Goal: Task Accomplishment & Management: Manage account settings

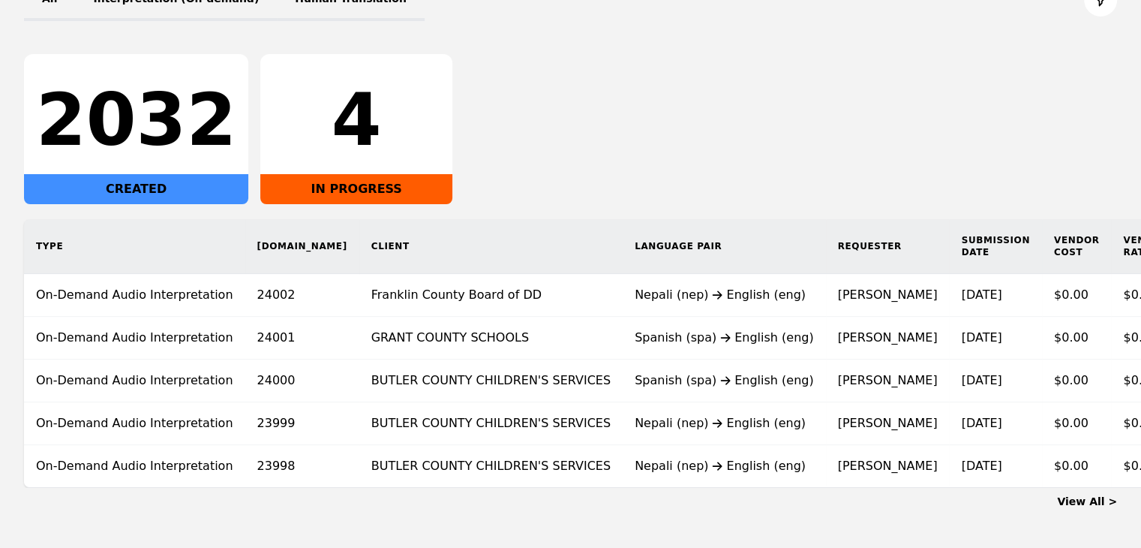
scroll to position [281, 0]
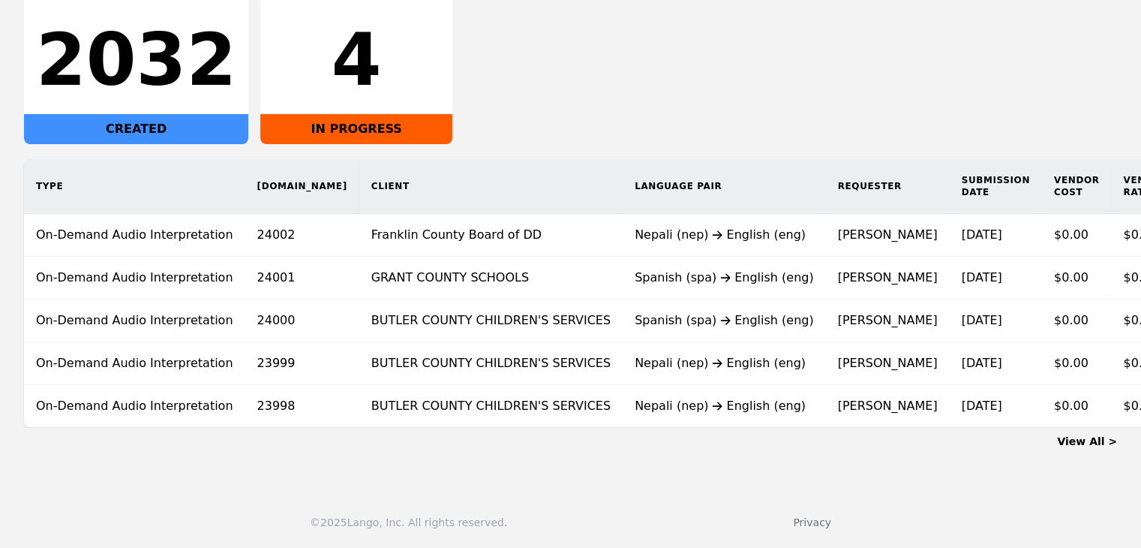
click at [1083, 436] on link "View All >" at bounding box center [1087, 441] width 60 height 12
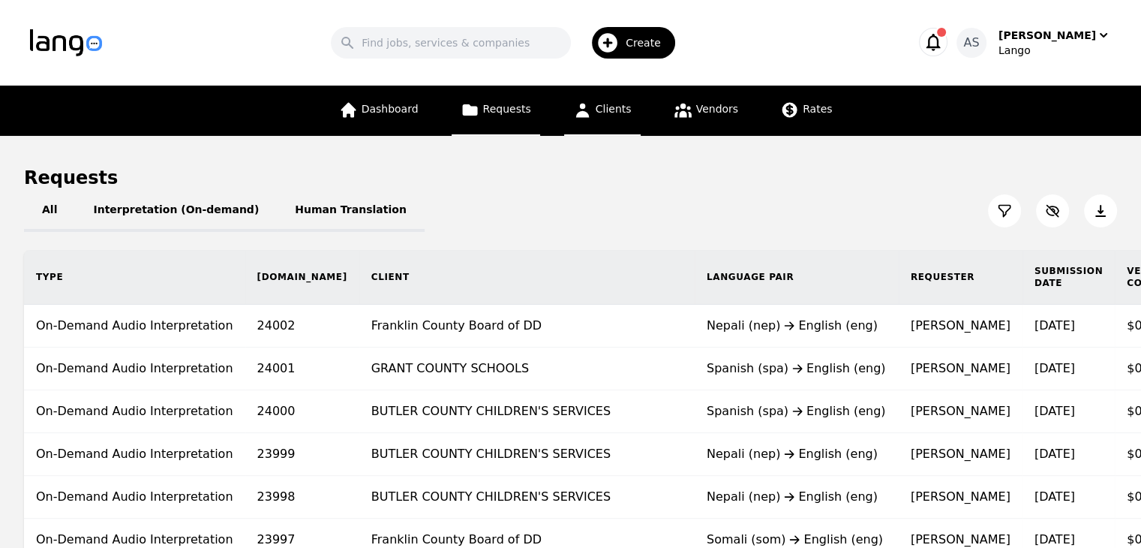
click at [591, 111] on icon at bounding box center [582, 110] width 19 height 19
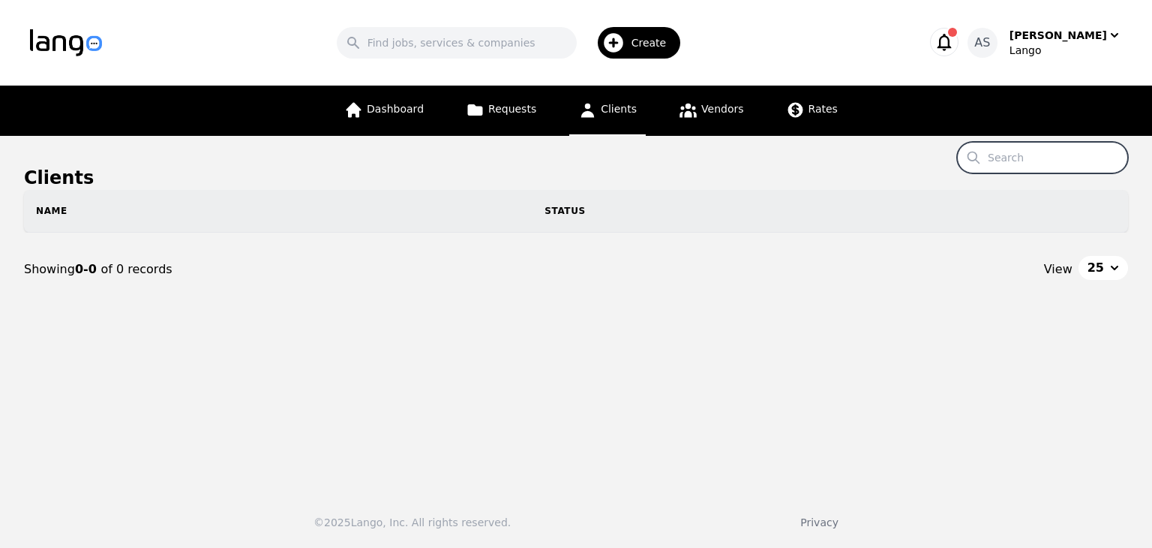
click at [1071, 154] on input "Search" at bounding box center [1042, 158] width 171 height 32
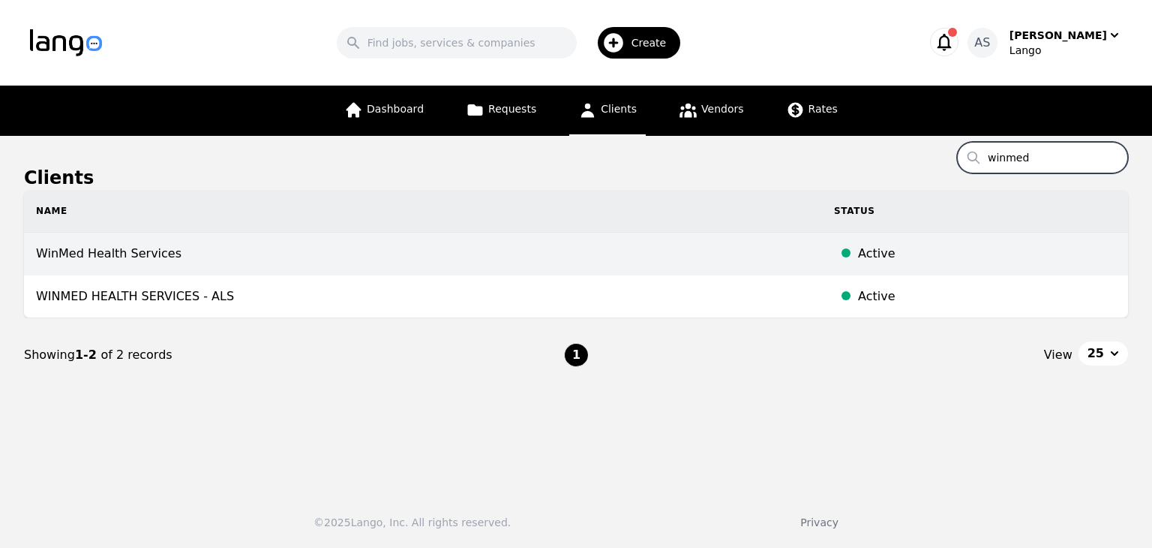
type input "winmed"
click at [143, 246] on td "WinMed Health Services" at bounding box center [423, 254] width 798 height 43
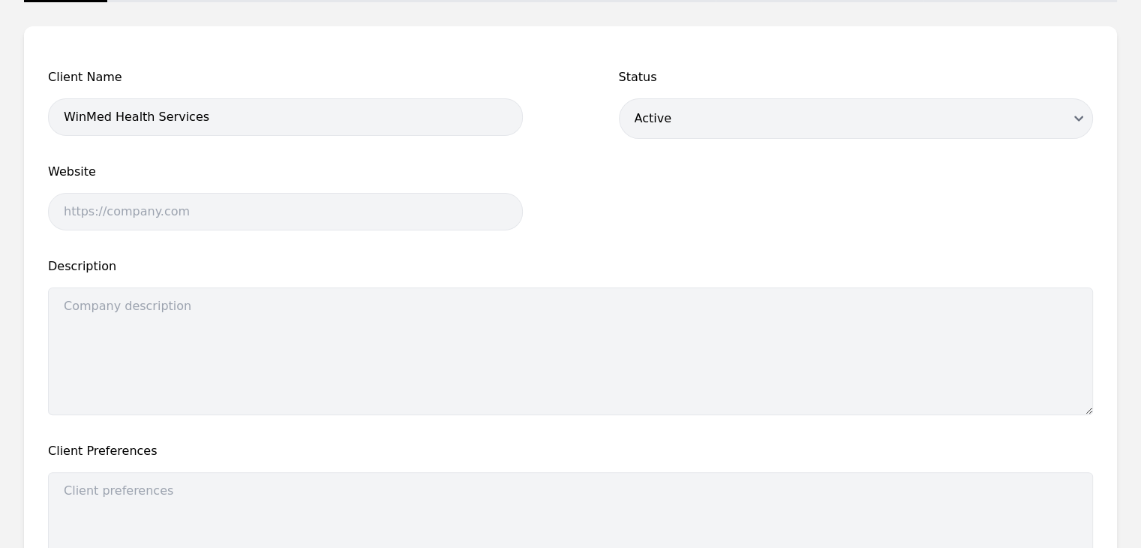
scroll to position [150, 0]
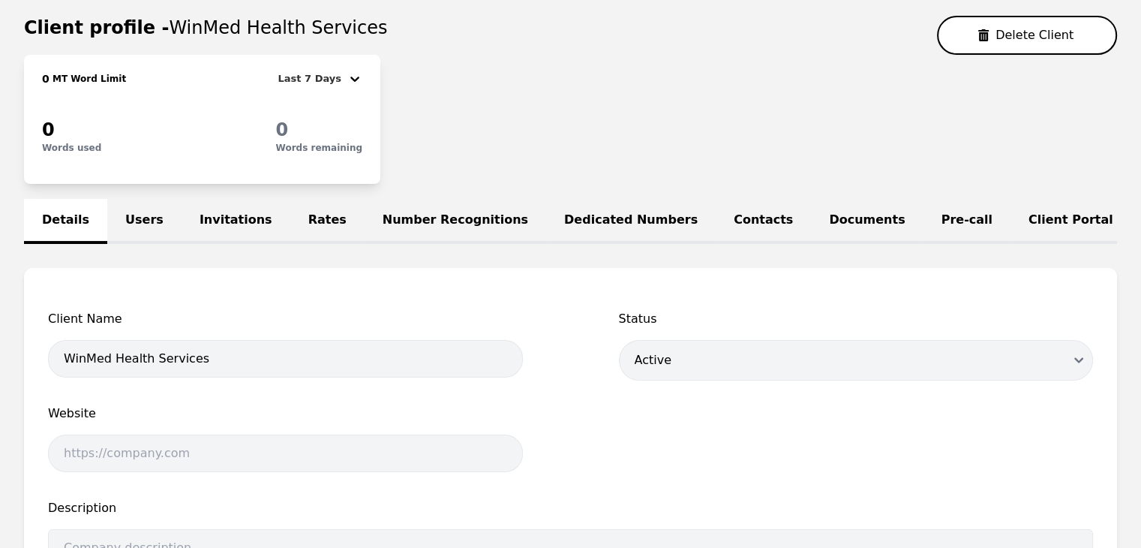
click at [139, 218] on link "Users" at bounding box center [144, 221] width 74 height 45
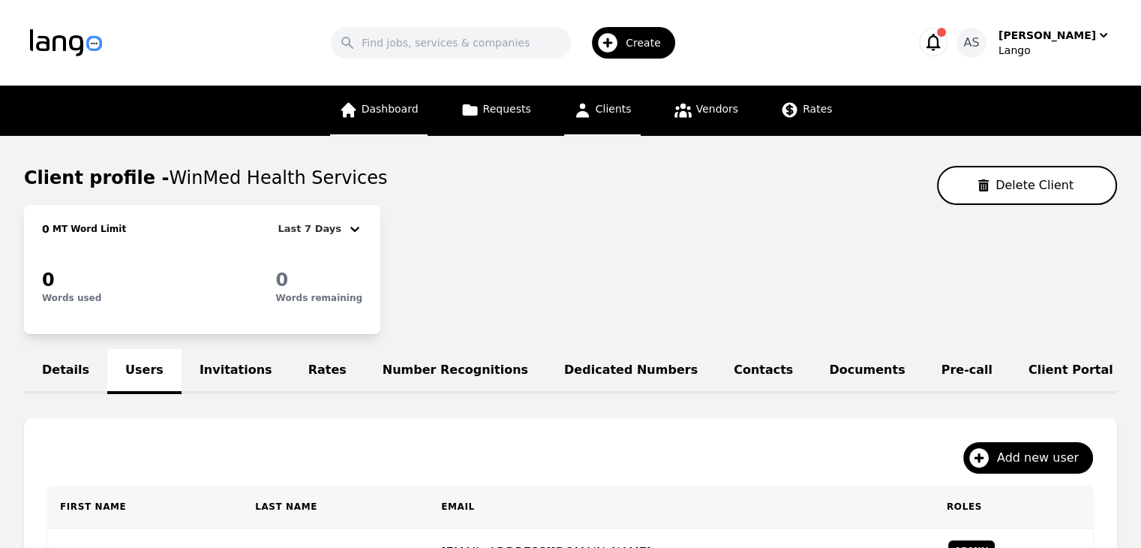
click at [388, 115] on span "Dashboard" at bounding box center [390, 109] width 57 height 12
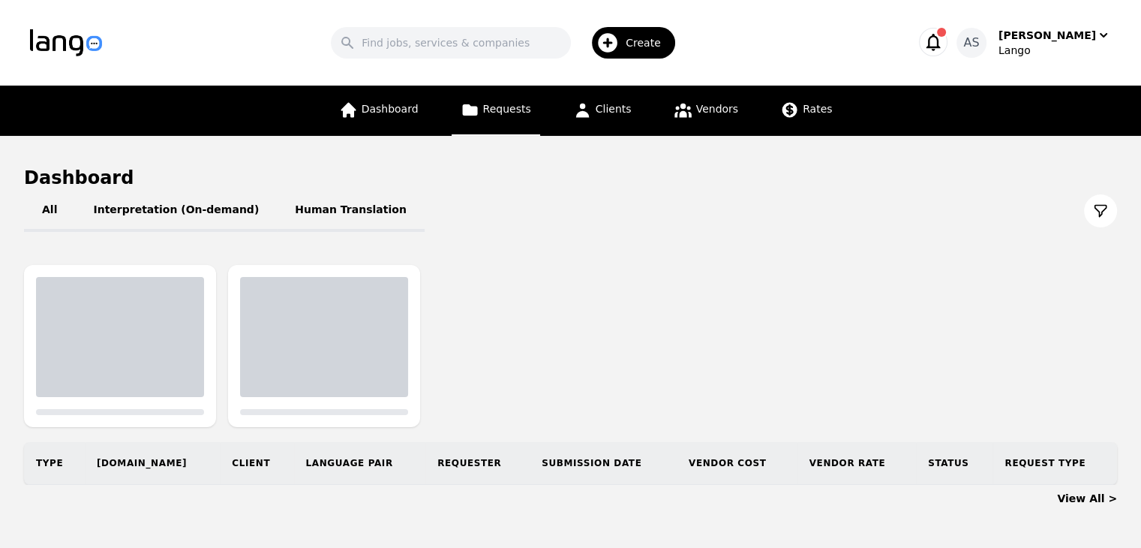
click at [490, 112] on span "Requests" at bounding box center [507, 109] width 48 height 12
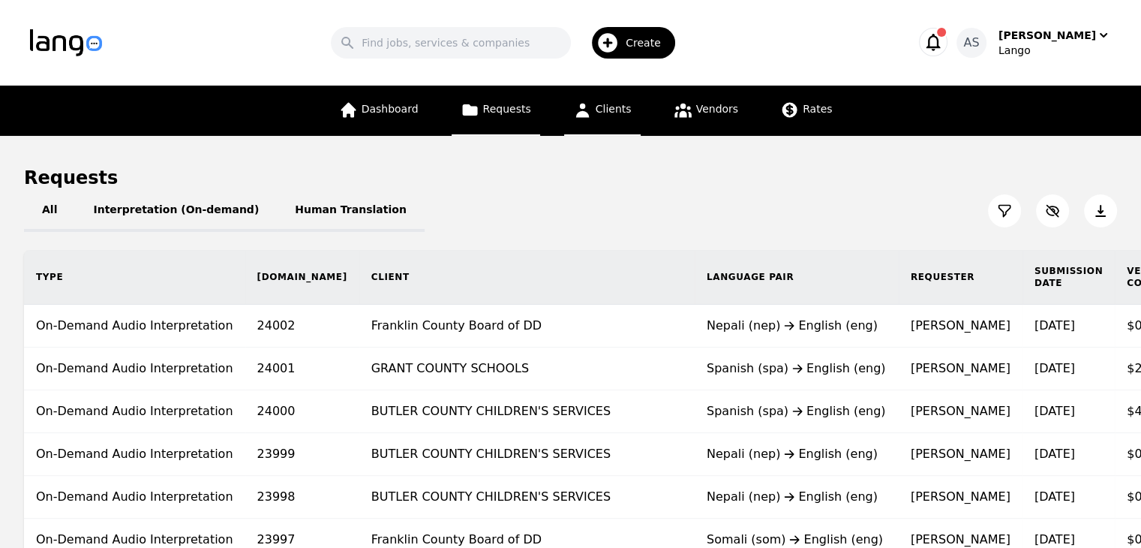
click at [613, 109] on span "Clients" at bounding box center [614, 109] width 36 height 12
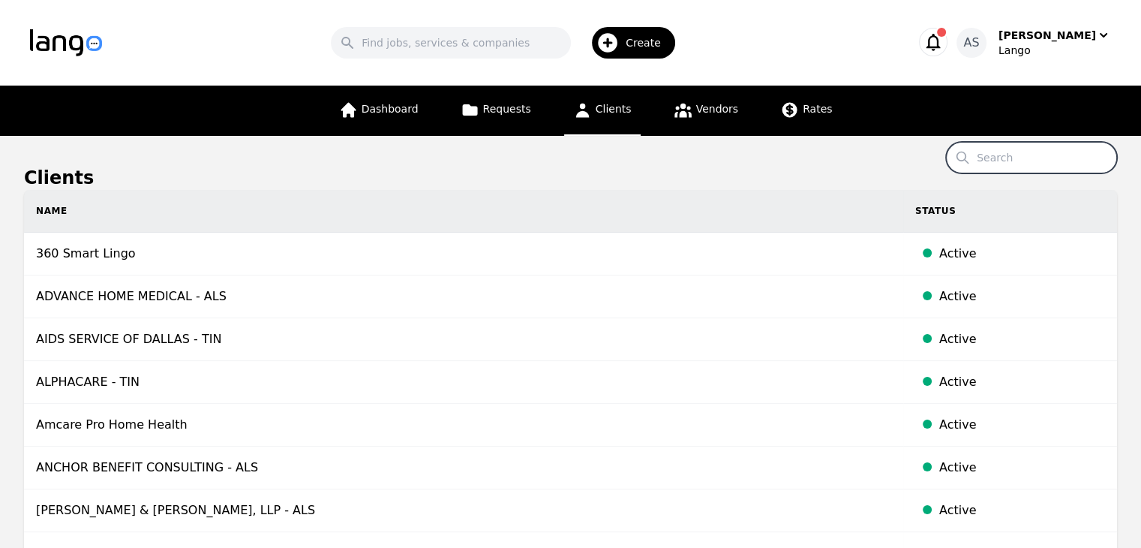
click at [1029, 159] on input "Search" at bounding box center [1031, 158] width 171 height 32
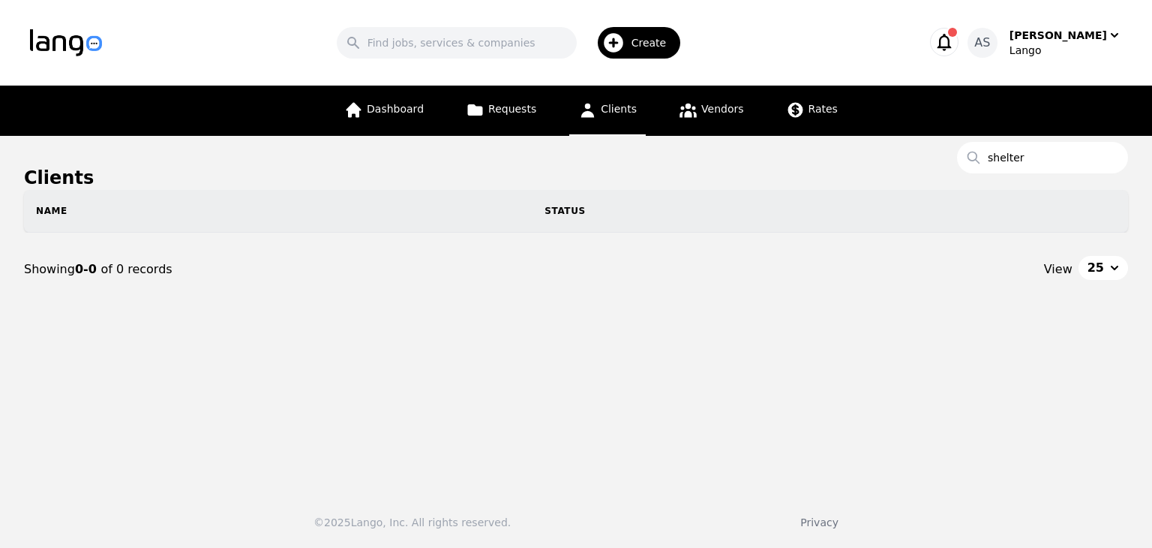
click at [618, 124] on link "Clients" at bounding box center [607, 111] width 77 height 50
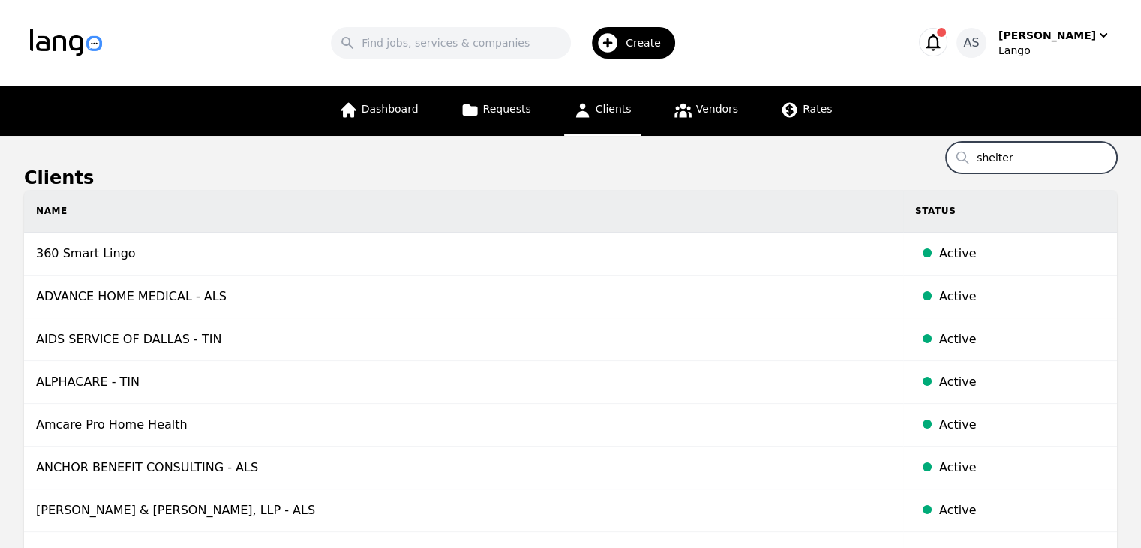
click at [1040, 158] on input "shelter" at bounding box center [1031, 158] width 171 height 32
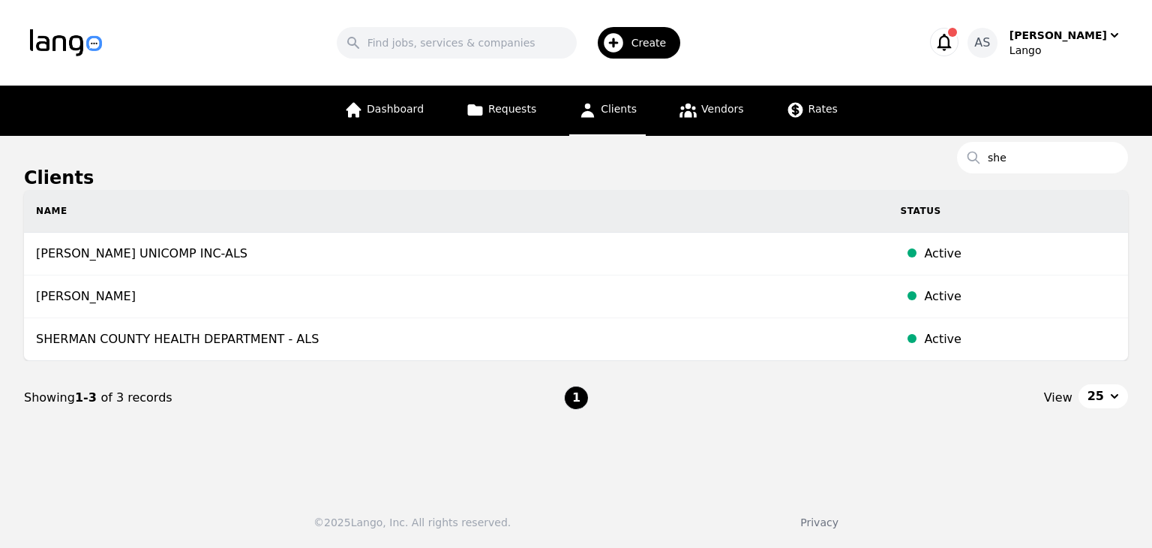
click at [623, 115] on span "Clients" at bounding box center [619, 109] width 36 height 12
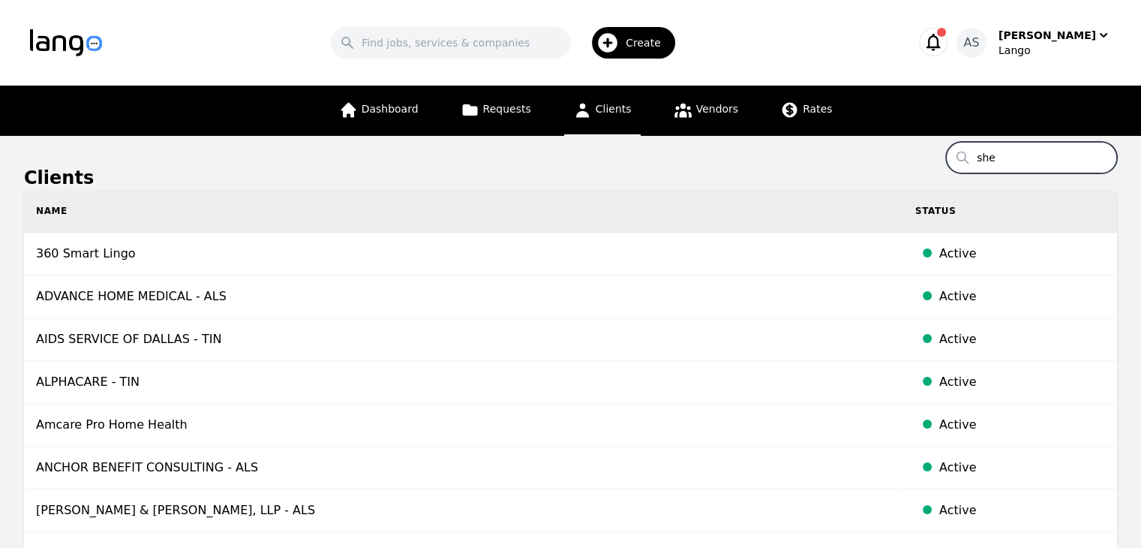
click at [1013, 159] on input "she" at bounding box center [1031, 158] width 171 height 32
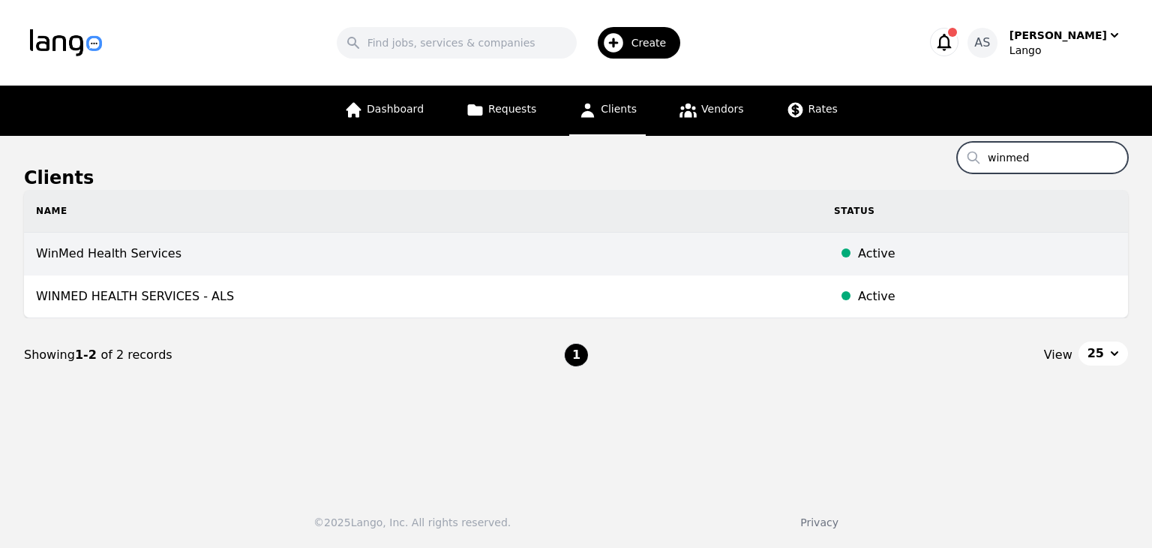
type input "winmed"
click at [243, 244] on td "WinMed Health Services" at bounding box center [423, 254] width 798 height 43
select select "active"
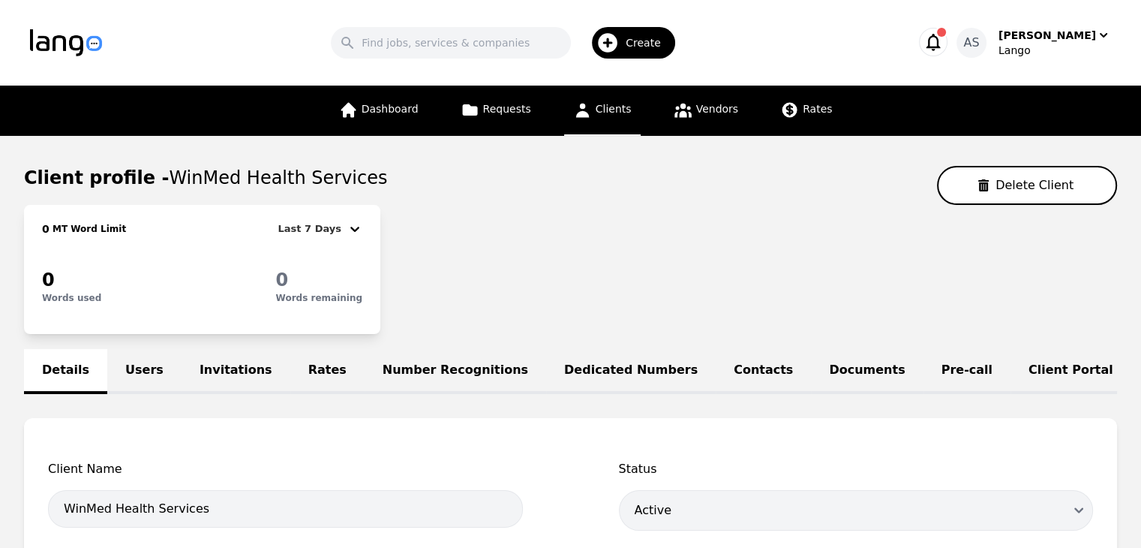
click at [121, 367] on link "Users" at bounding box center [144, 371] width 74 height 45
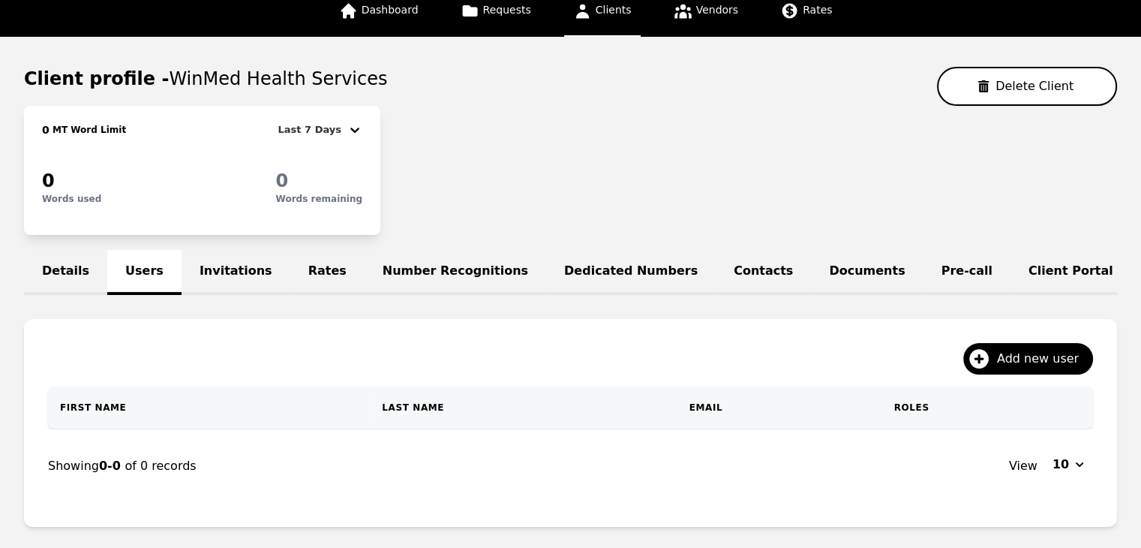
scroll to position [198, 0]
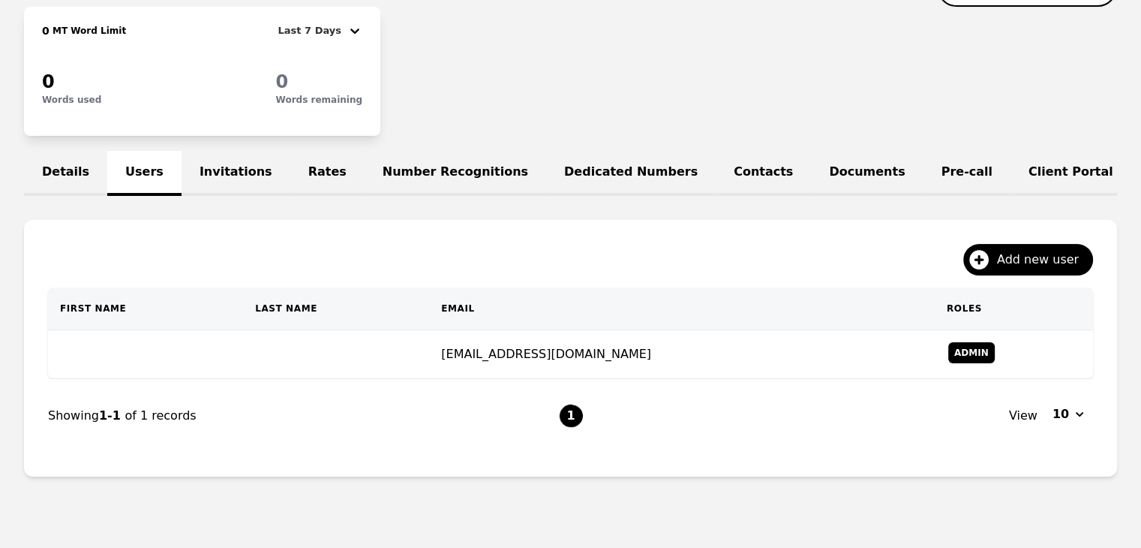
click at [205, 365] on td at bounding box center [145, 354] width 195 height 49
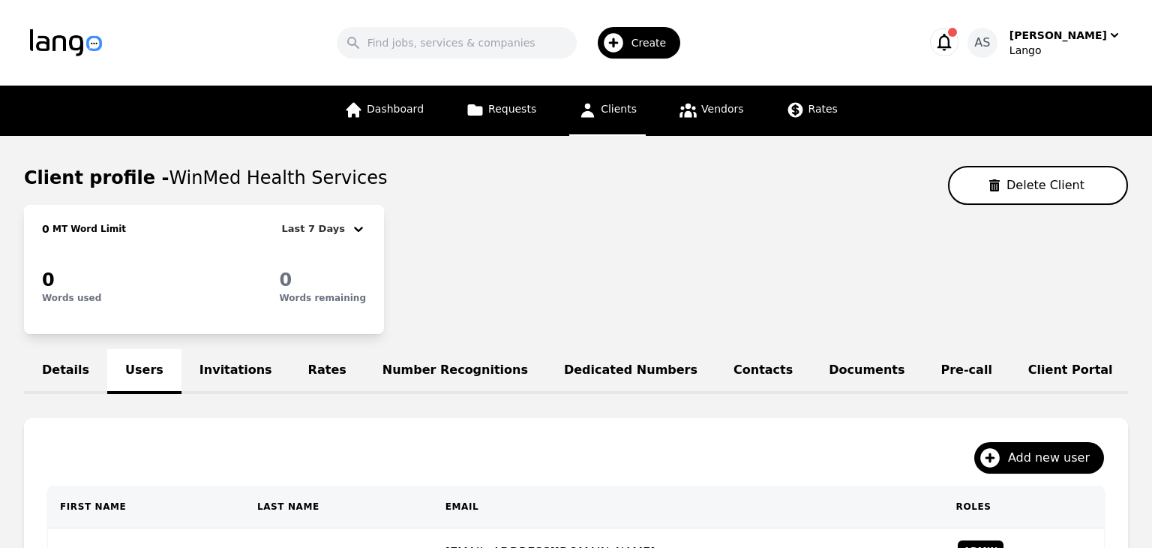
click at [205, 365] on main "Client profile - WinMed Health Services Delete Client 0 MT Word Limit Last 7 Da…" at bounding box center [576, 426] width 1152 height 581
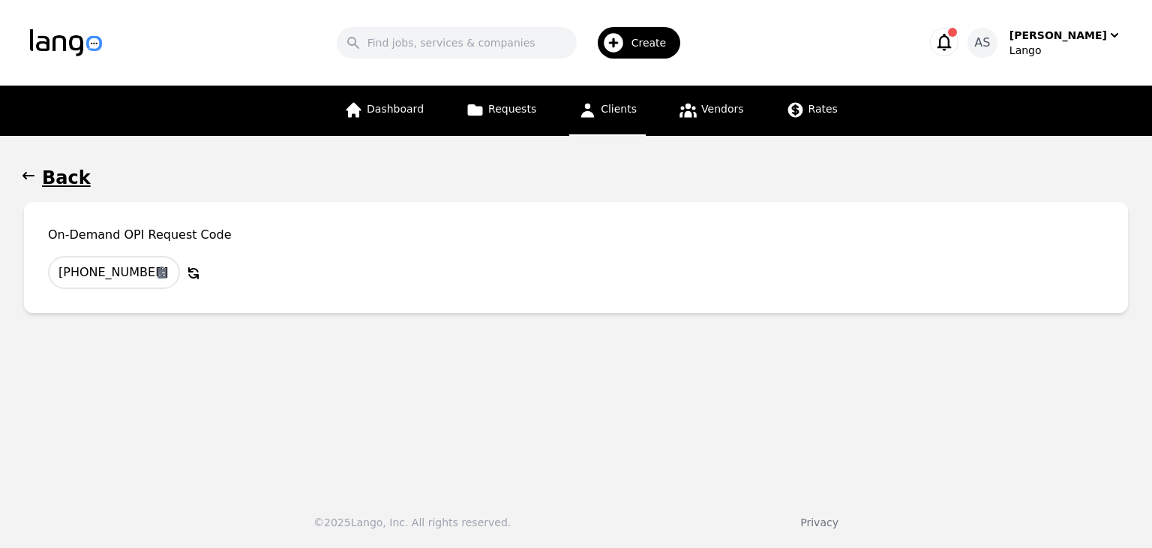
click at [615, 110] on span "Clients" at bounding box center [619, 109] width 36 height 12
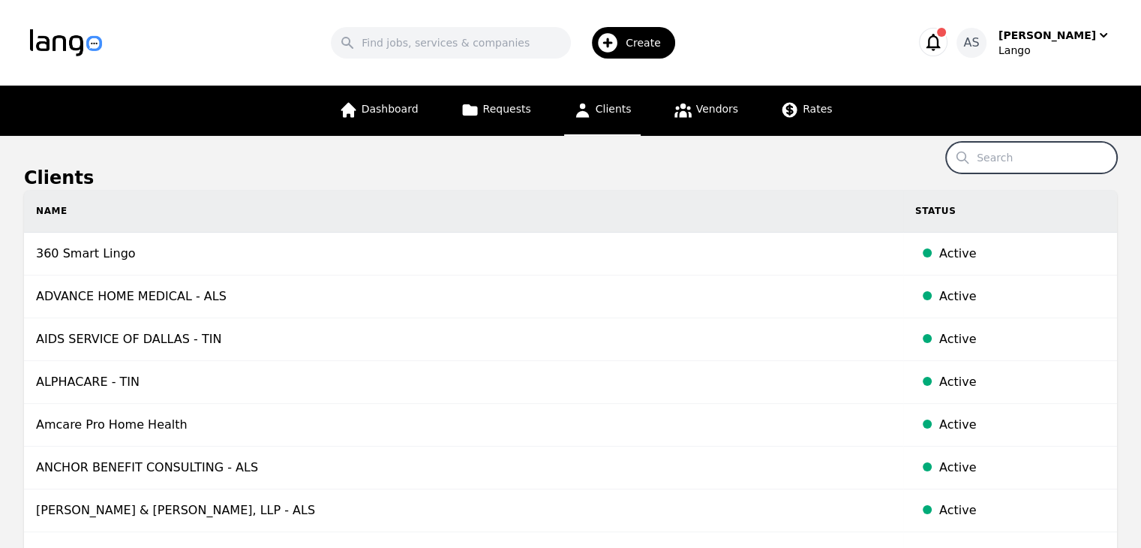
click at [1014, 154] on input "Search" at bounding box center [1031, 158] width 171 height 32
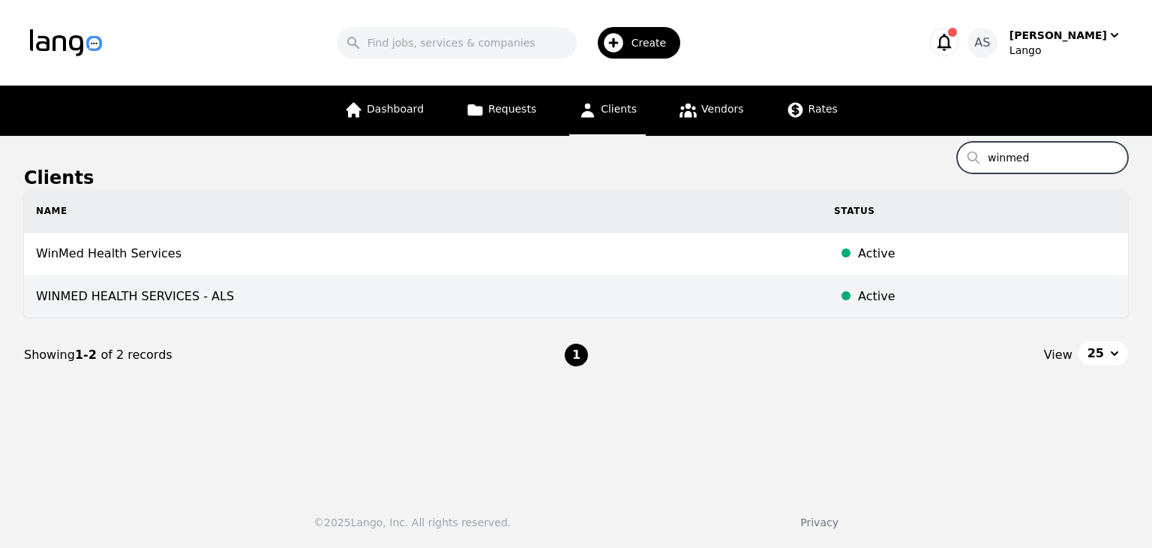
type input "winmed"
click at [172, 310] on td "WINMED HEALTH SERVICES - ALS" at bounding box center [423, 296] width 798 height 43
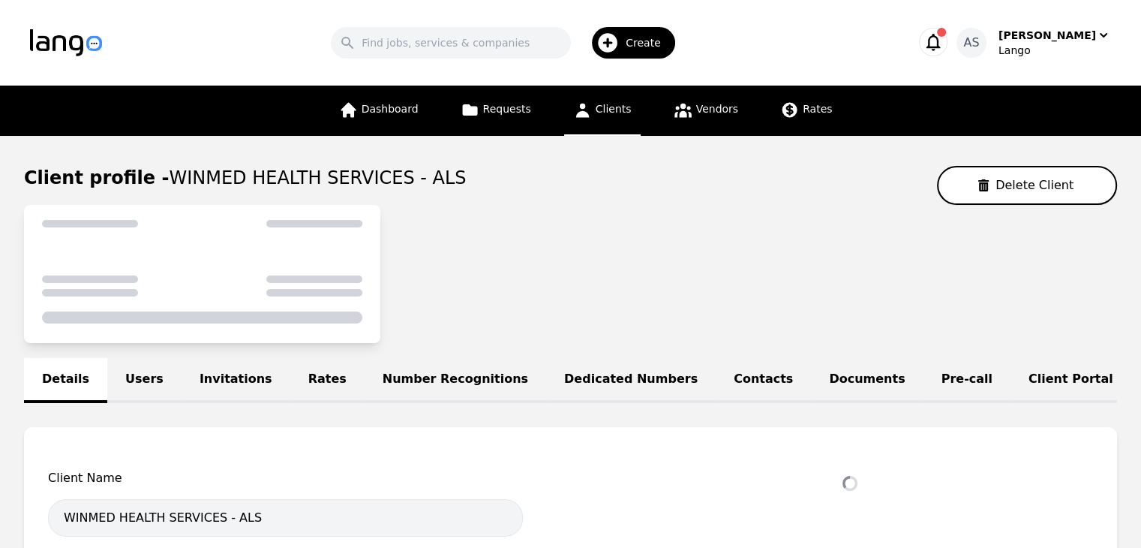
select select "active"
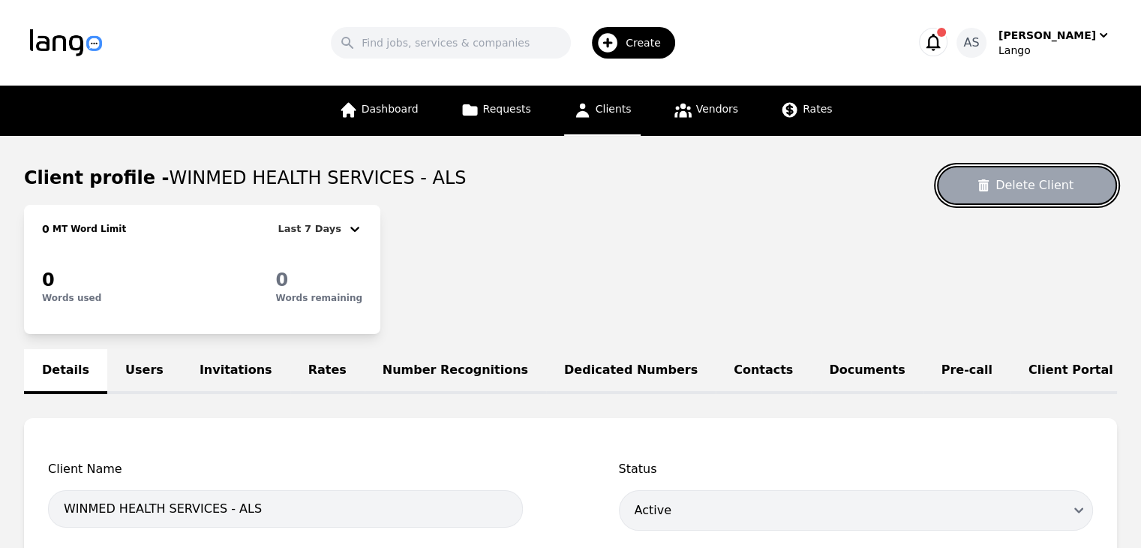
click at [1050, 170] on button "Delete Client" at bounding box center [1027, 185] width 180 height 39
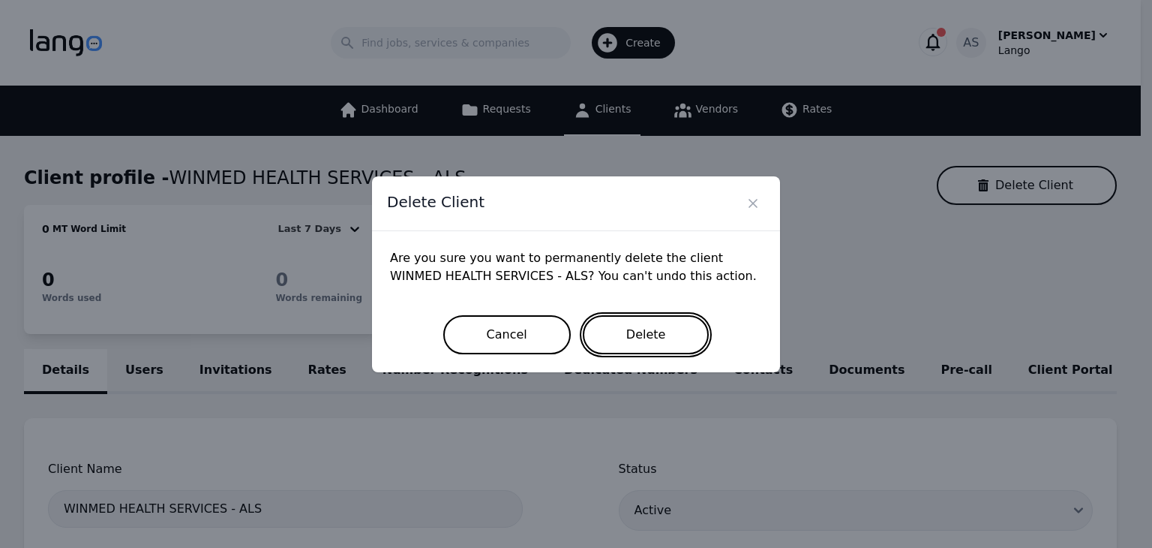
click at [665, 328] on button "Delete" at bounding box center [646, 334] width 127 height 39
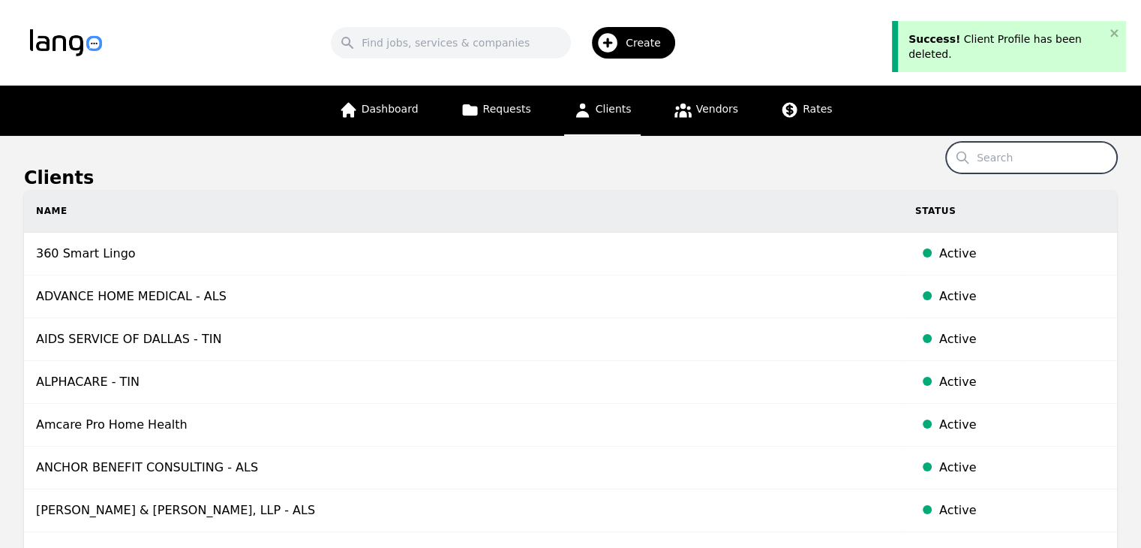
click at [1017, 154] on input "Search" at bounding box center [1031, 158] width 171 height 32
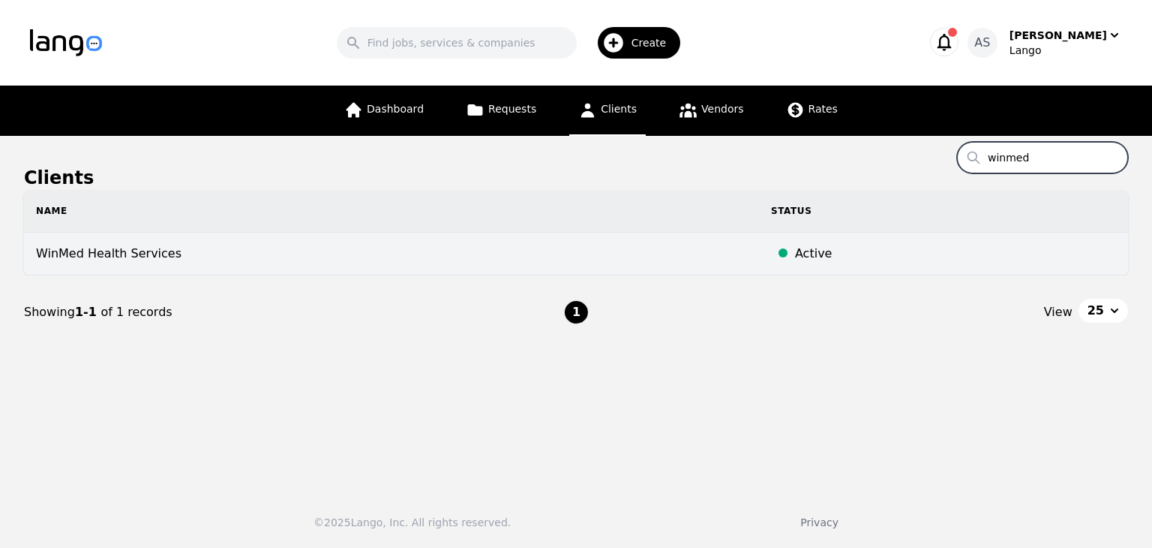
type input "winmed"
click at [205, 245] on td "WinMed Health Services" at bounding box center [391, 254] width 735 height 43
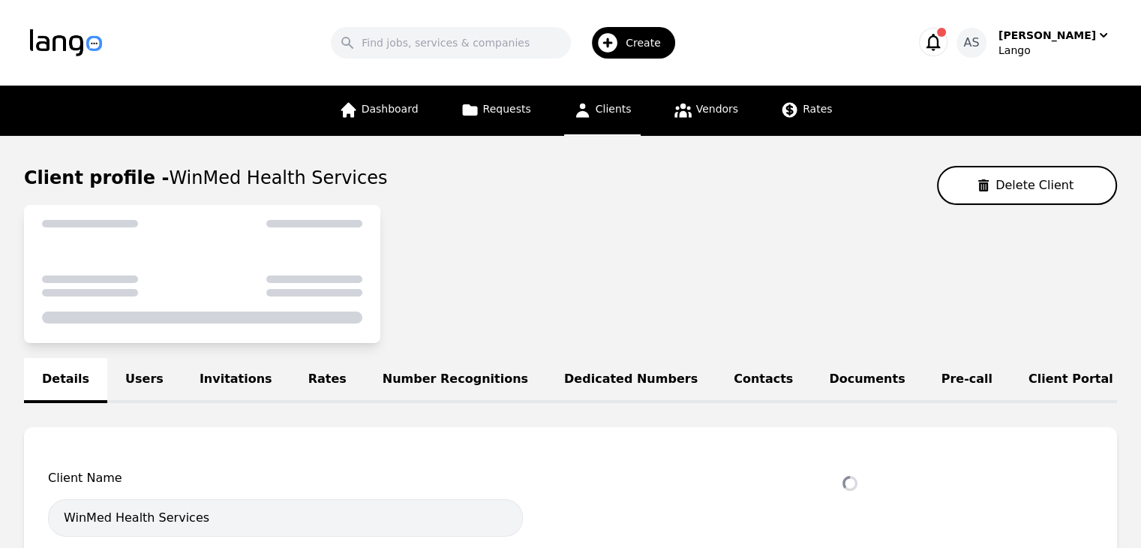
select select "active"
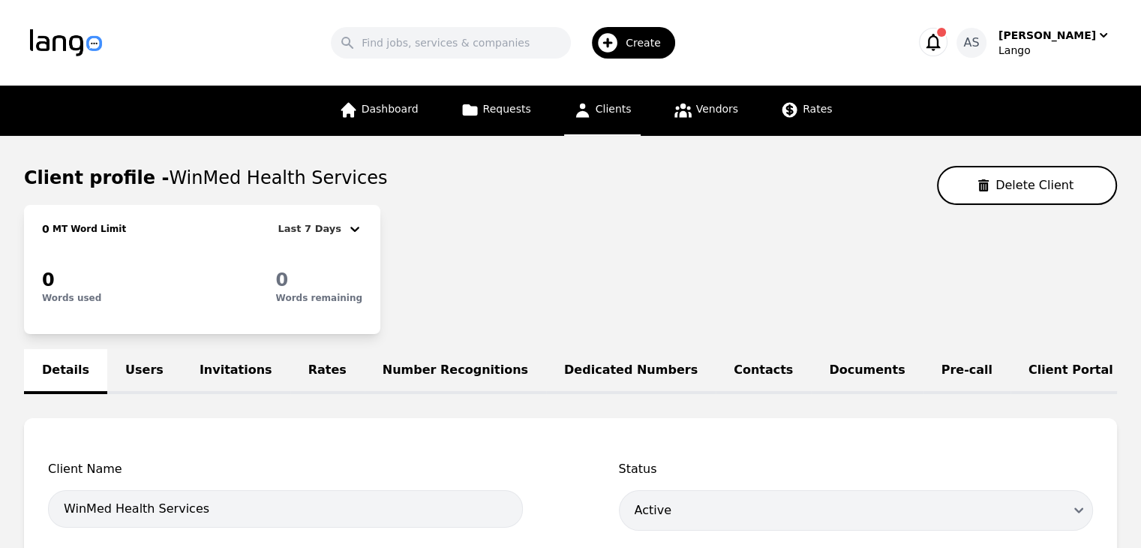
scroll to position [75, 0]
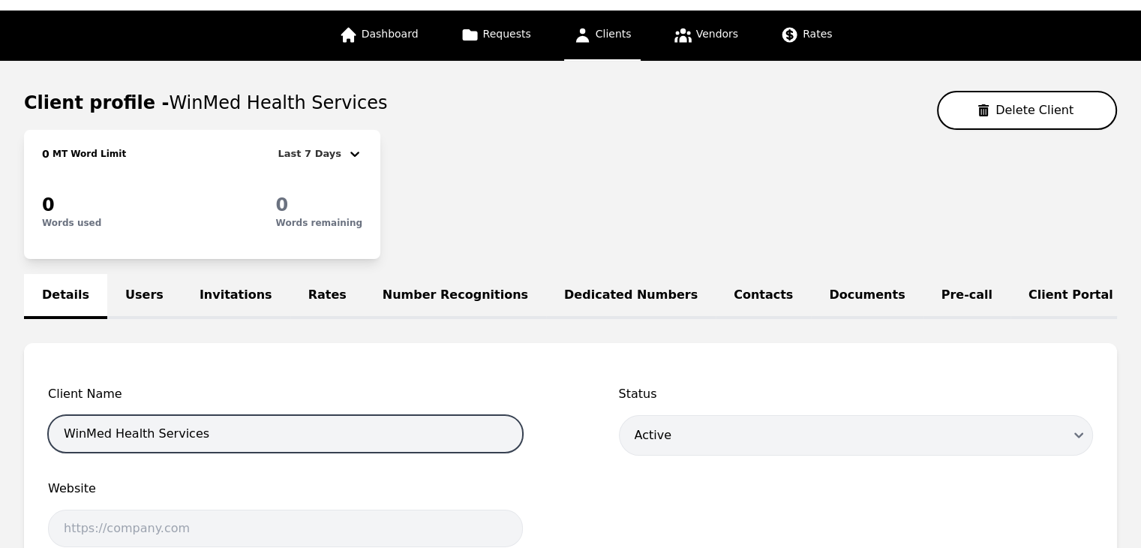
click at [227, 440] on input "WinMed Health Services" at bounding box center [285, 434] width 475 height 38
type input "WinMed Health Services - ALS"
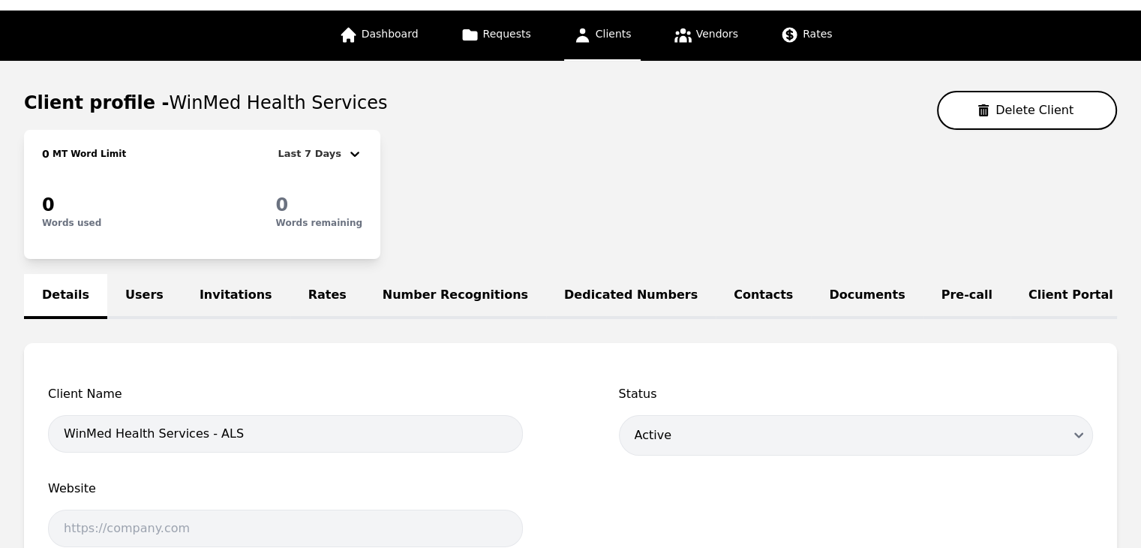
click at [512, 197] on div "0 MT Word Limit Last 7 Days 0 Words used 0 Words remaining" at bounding box center [570, 194] width 1093 height 129
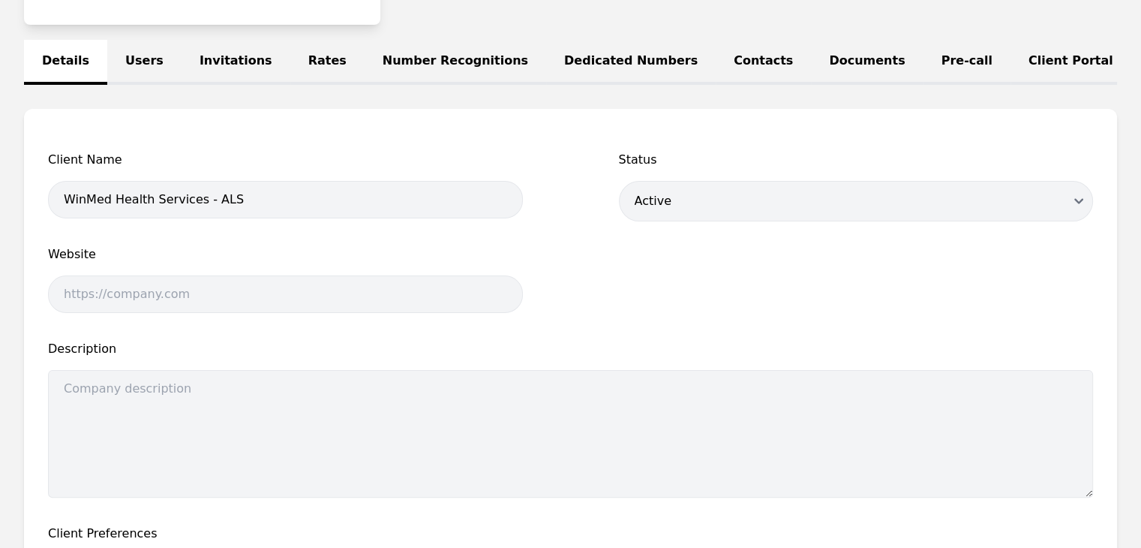
scroll to position [600, 0]
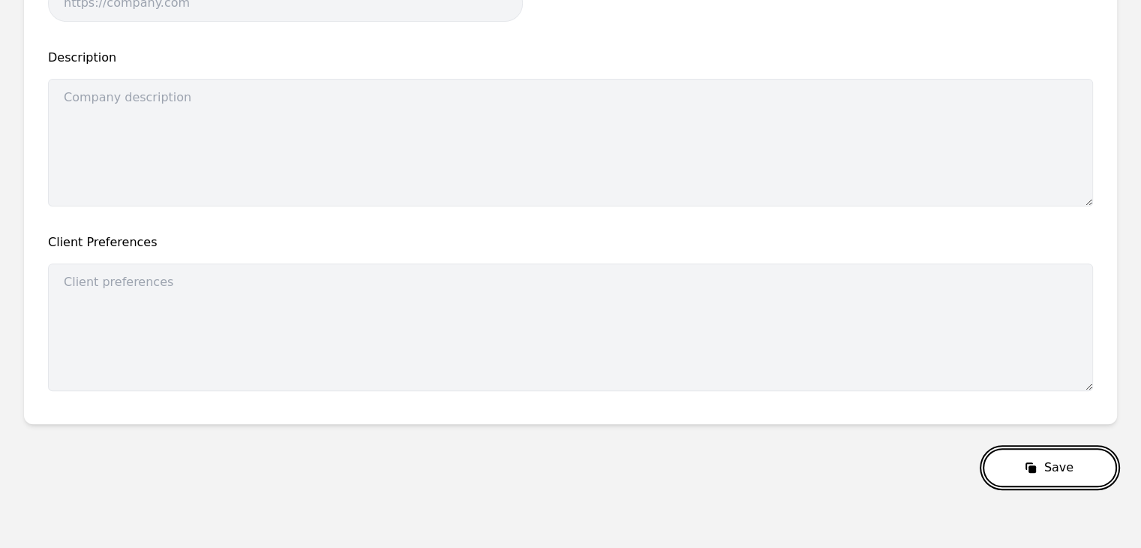
click at [1073, 484] on button "Save" at bounding box center [1050, 467] width 134 height 39
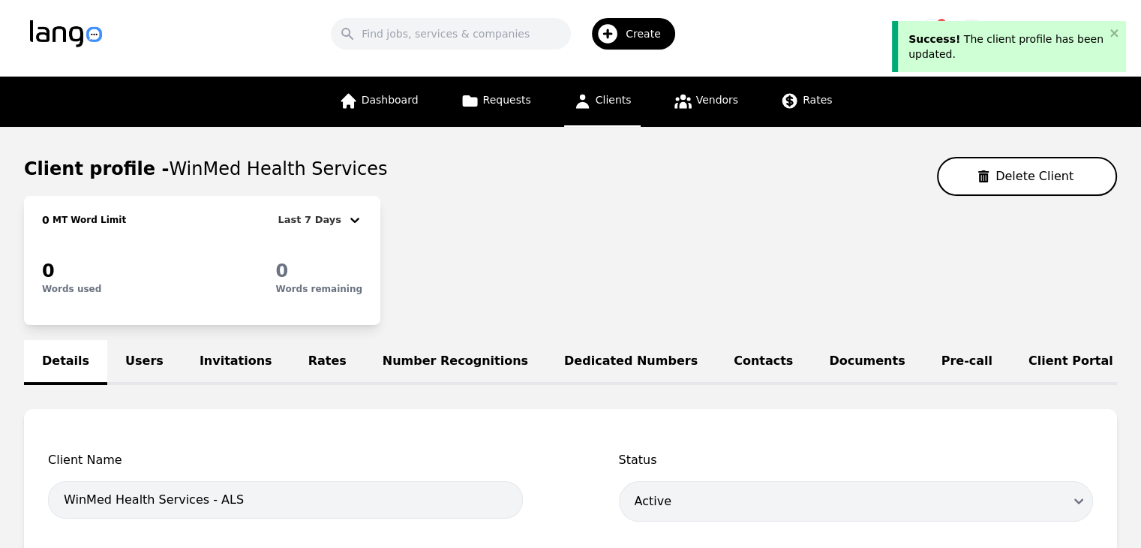
scroll to position [0, 0]
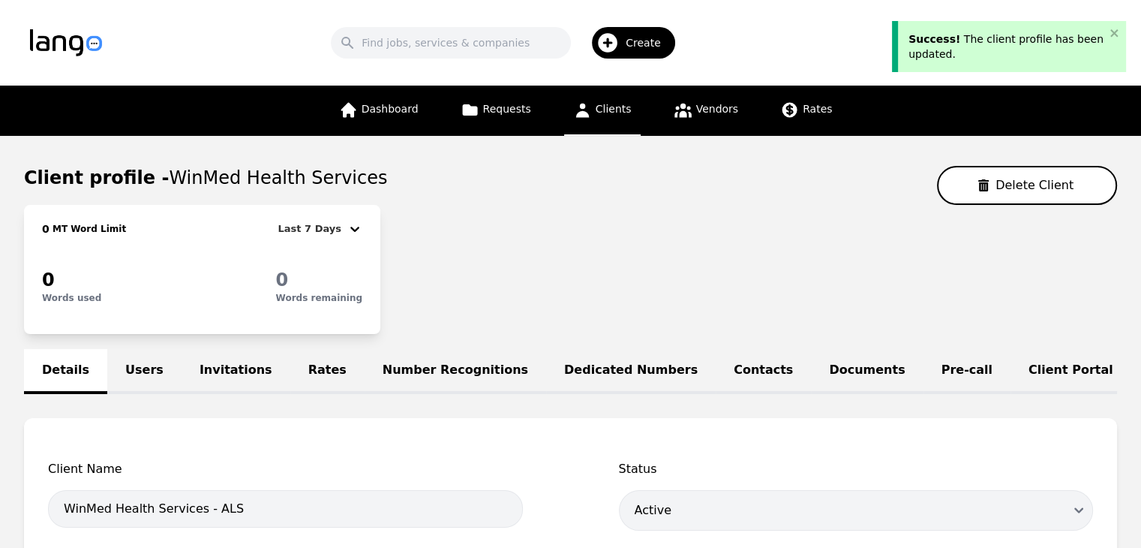
click at [644, 38] on span "Create" at bounding box center [649, 42] width 46 height 15
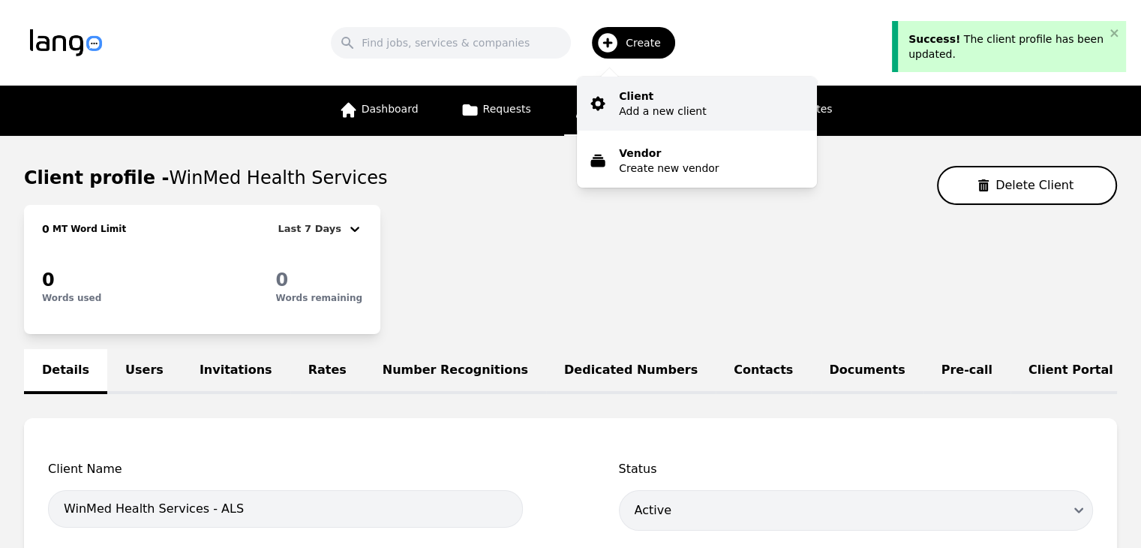
click at [672, 108] on p "Add a new client" at bounding box center [662, 111] width 87 height 15
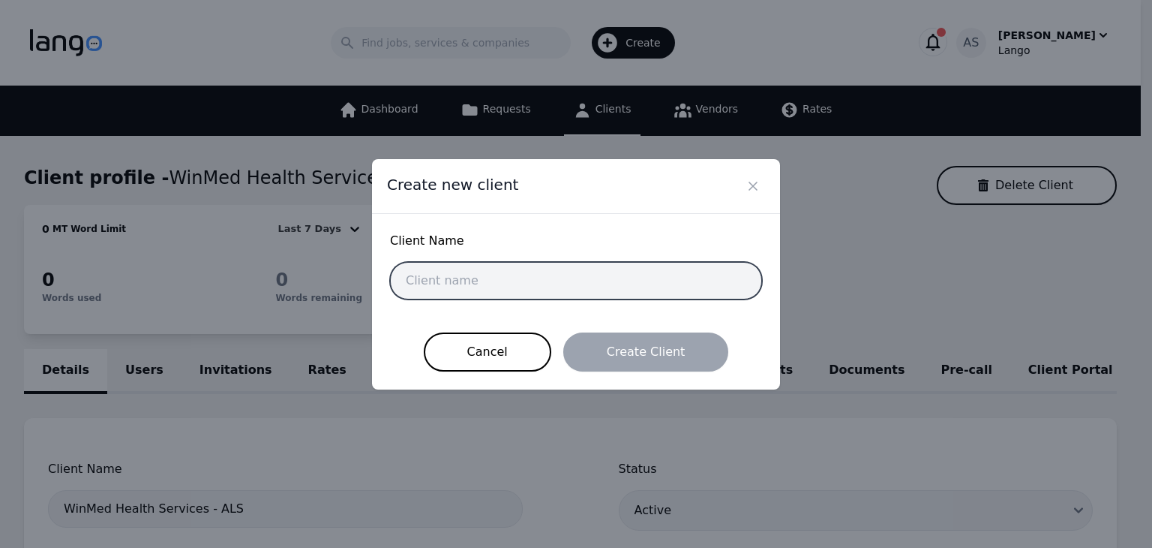
click at [513, 280] on input "text" at bounding box center [576, 281] width 372 height 38
paste input "Shelter House"
type input "Shelter House"
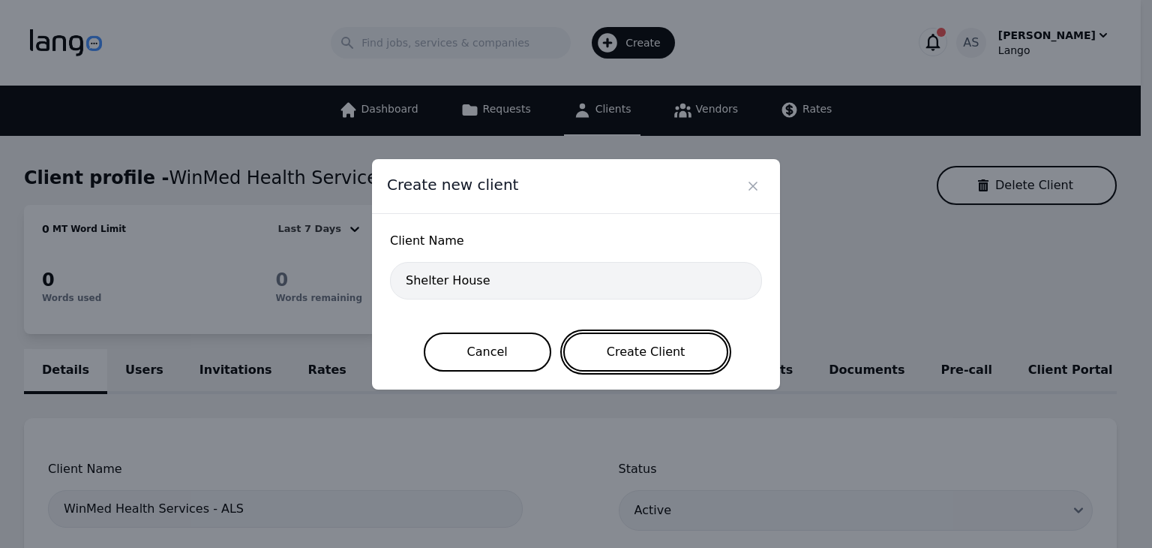
click at [639, 356] on button "Create Client" at bounding box center [646, 351] width 166 height 39
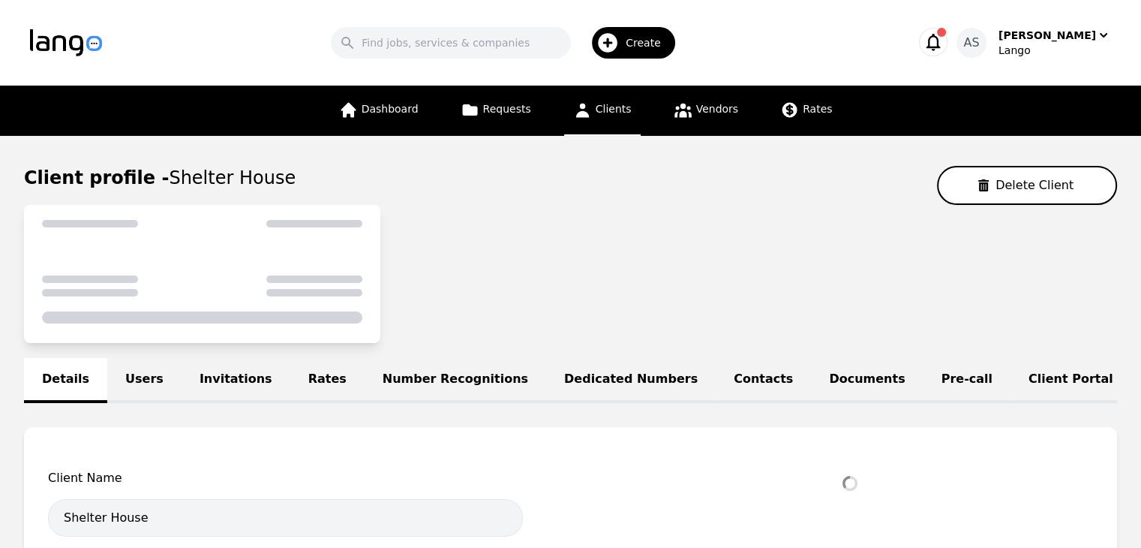
select select "active"
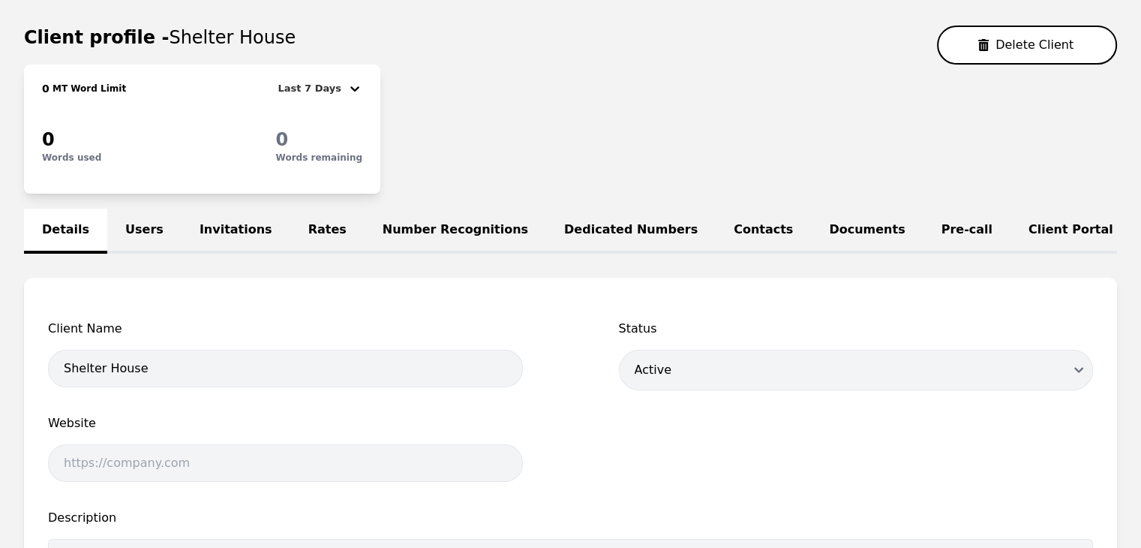
scroll to position [150, 0]
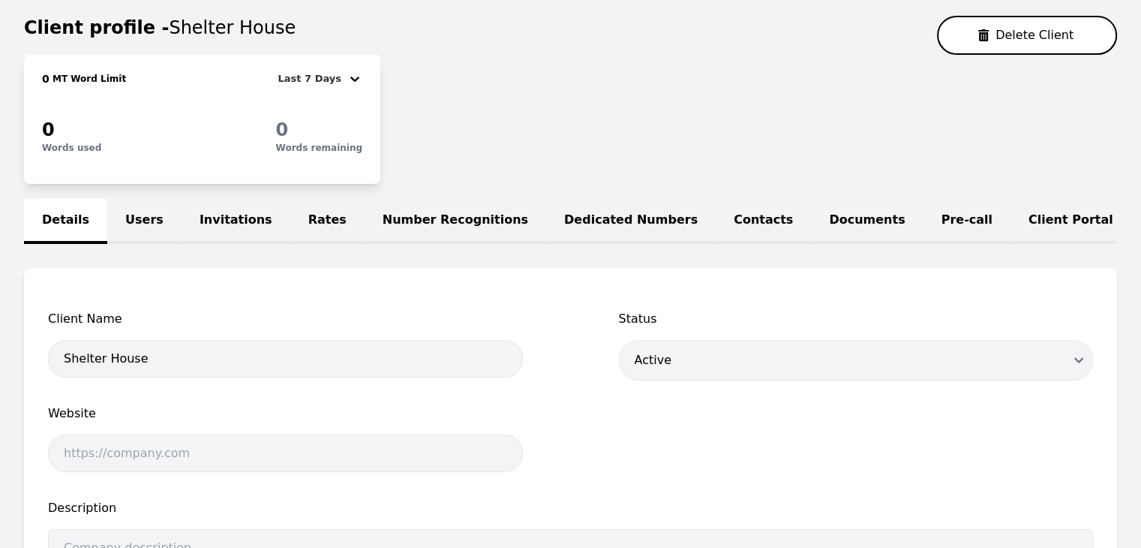
click at [123, 215] on link "Users" at bounding box center [144, 221] width 74 height 45
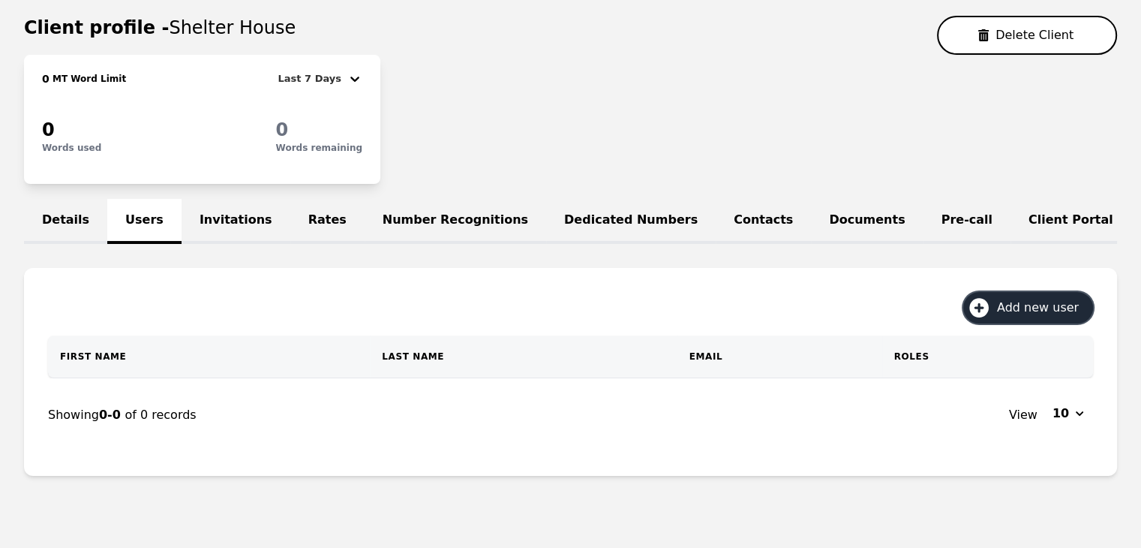
click at [1061, 314] on span "Add new user" at bounding box center [1043, 308] width 92 height 18
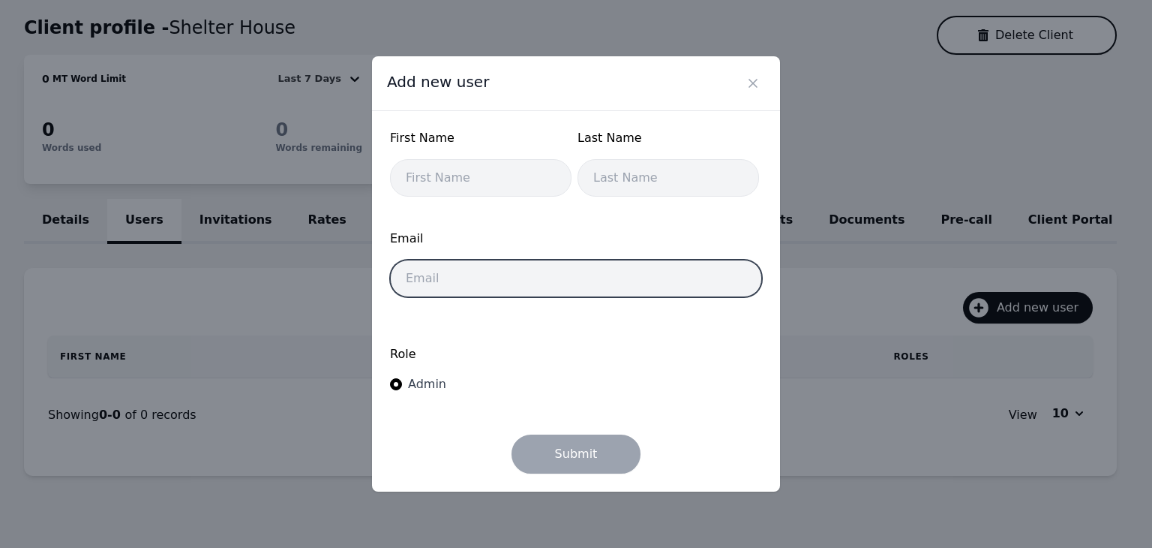
click at [528, 260] on input "email" at bounding box center [576, 279] width 372 height 38
paste input "dwilder@shelterhousecindy.org"
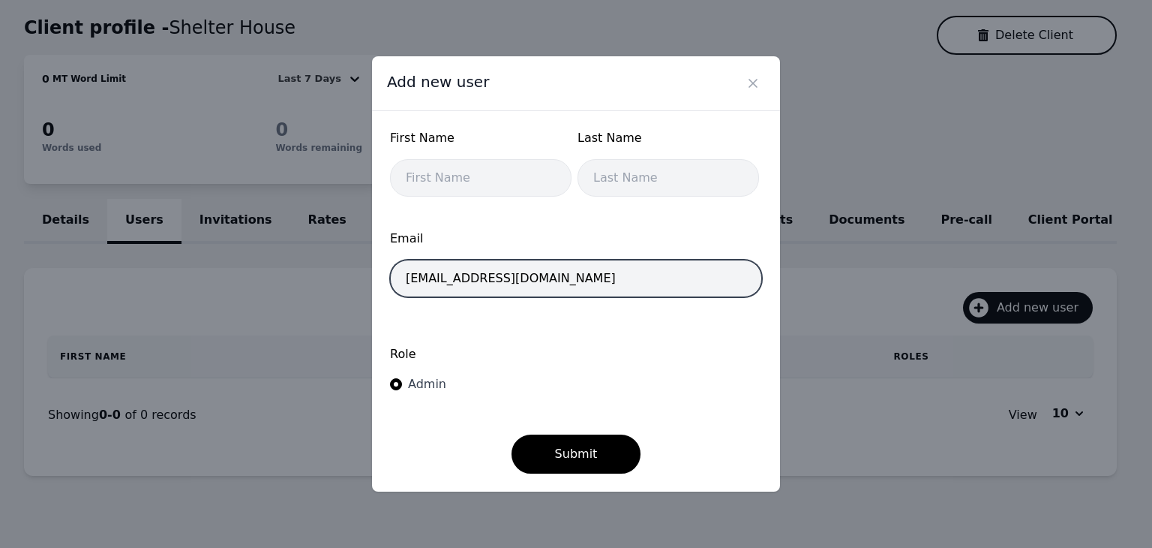
type input "dwilder@shelterhousecindy.org"
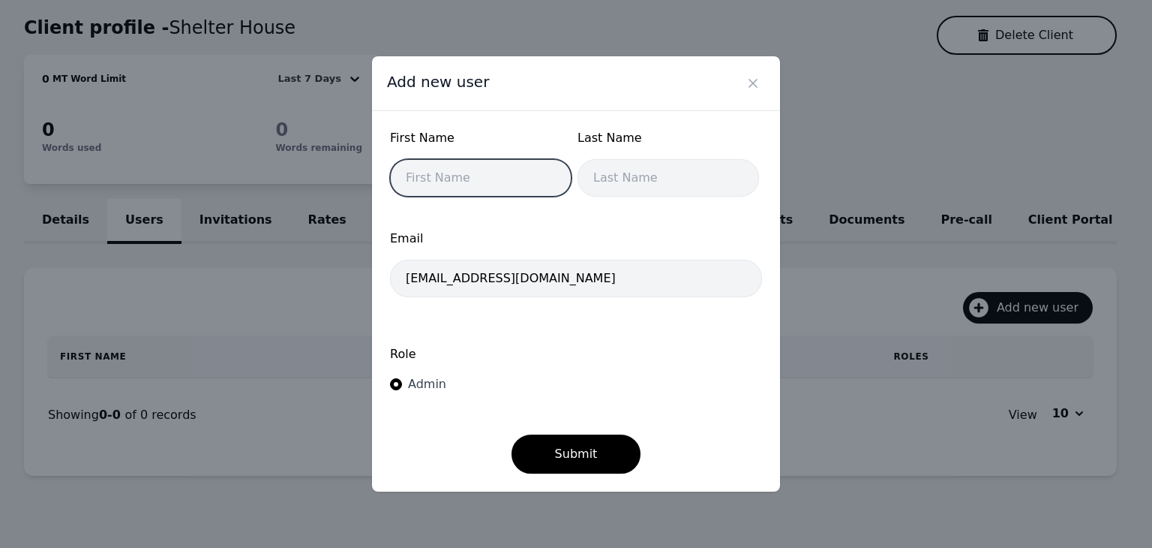
click at [487, 178] on input "text" at bounding box center [481, 178] width 182 height 38
type input "Danielle"
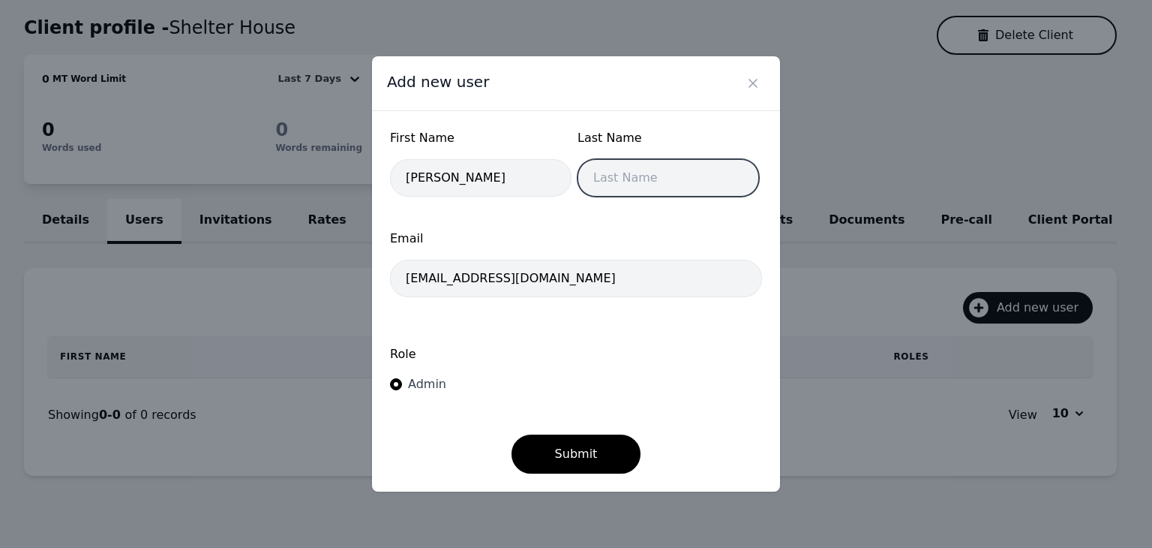
click at [608, 191] on input "text" at bounding box center [669, 178] width 182 height 38
type input "Wilder"
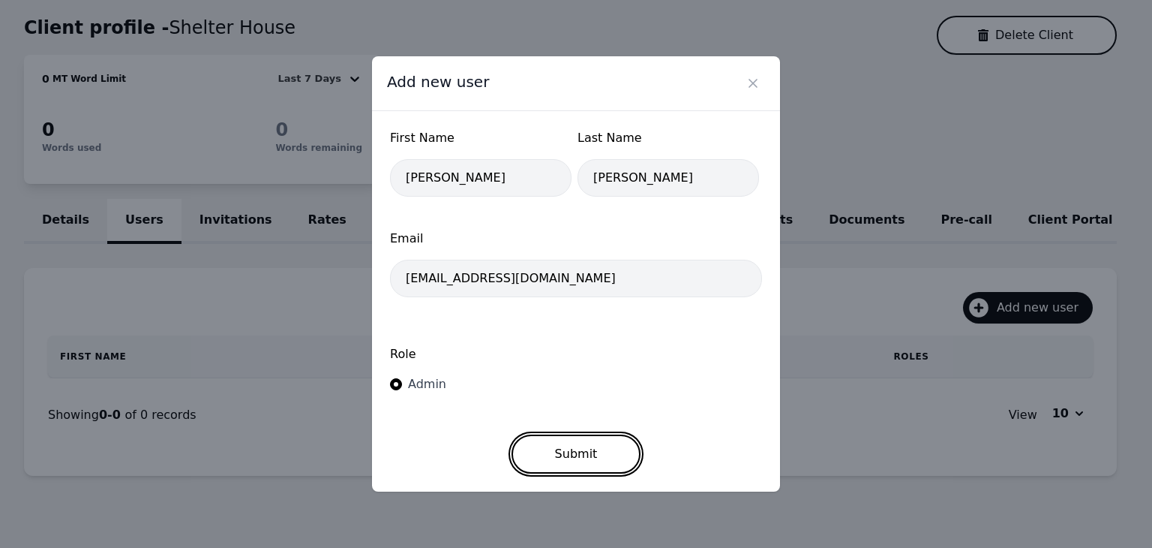
click at [573, 440] on button "Submit" at bounding box center [577, 453] width 130 height 39
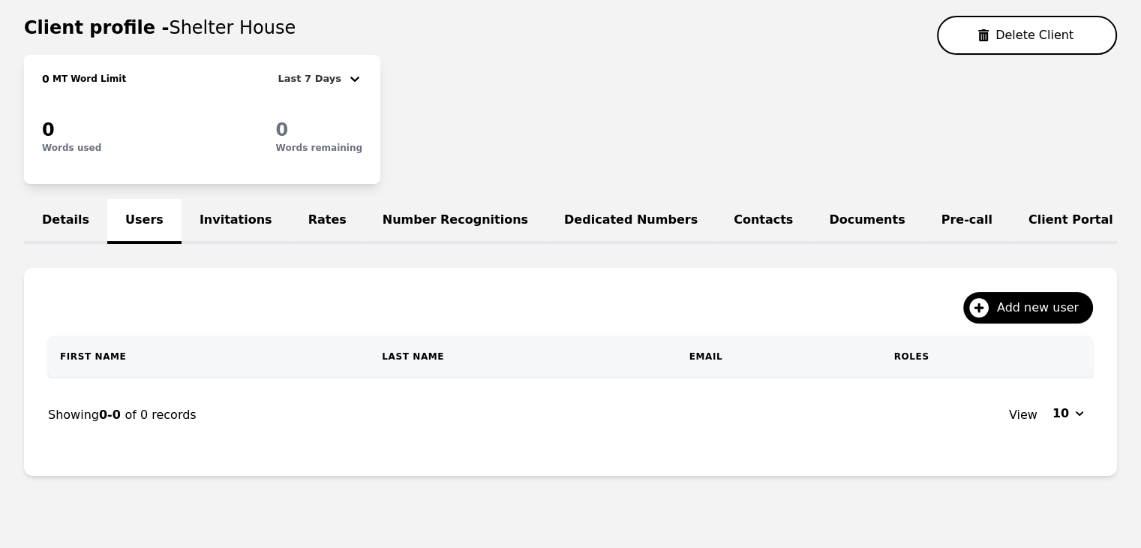
drag, startPoint x: 210, startPoint y: 225, endPoint x: 150, endPoint y: 221, distance: 60.1
click at [210, 225] on link "Invitations" at bounding box center [236, 221] width 109 height 45
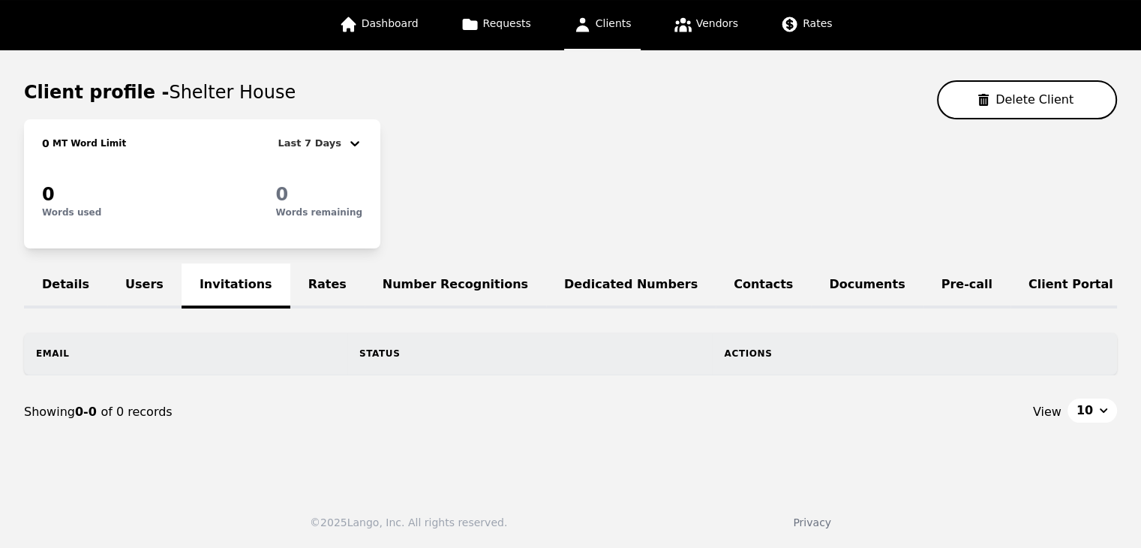
click at [144, 274] on link "Users" at bounding box center [144, 285] width 74 height 45
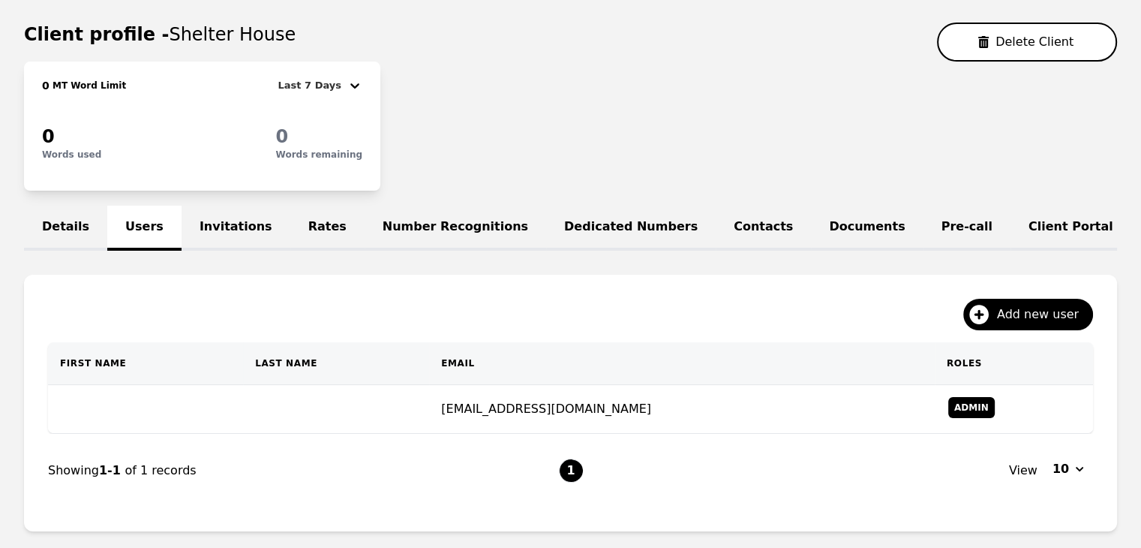
scroll to position [170, 0]
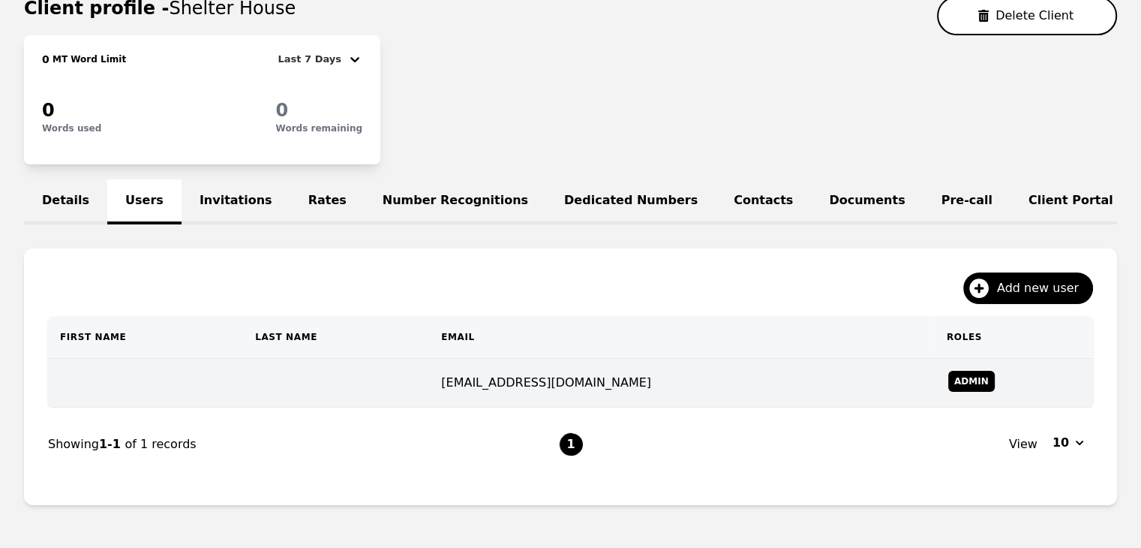
click at [338, 407] on td at bounding box center [336, 383] width 186 height 49
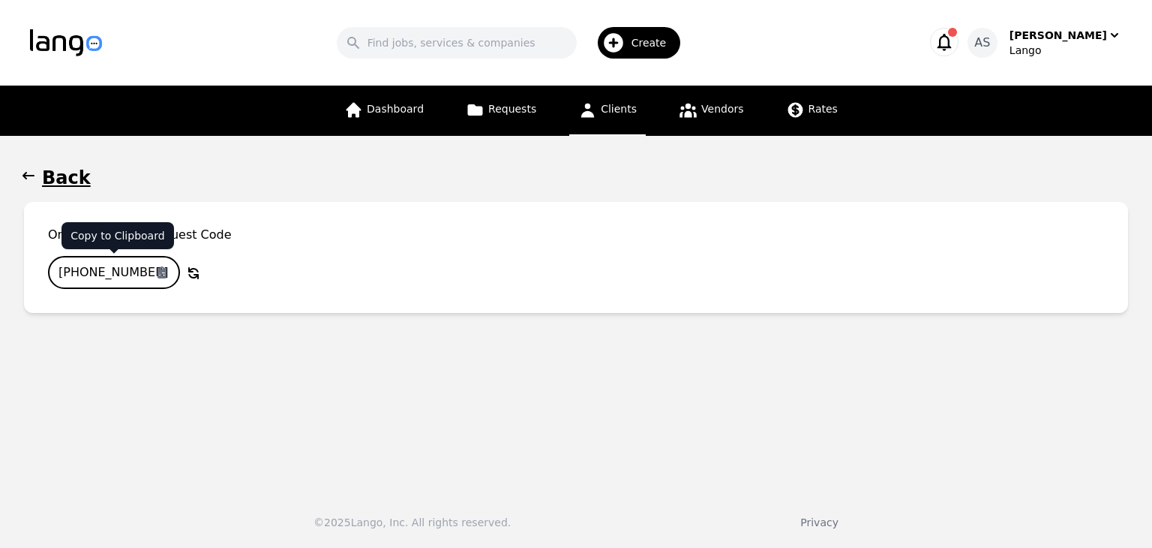
click at [111, 270] on input "735-3980-802" at bounding box center [114, 272] width 132 height 33
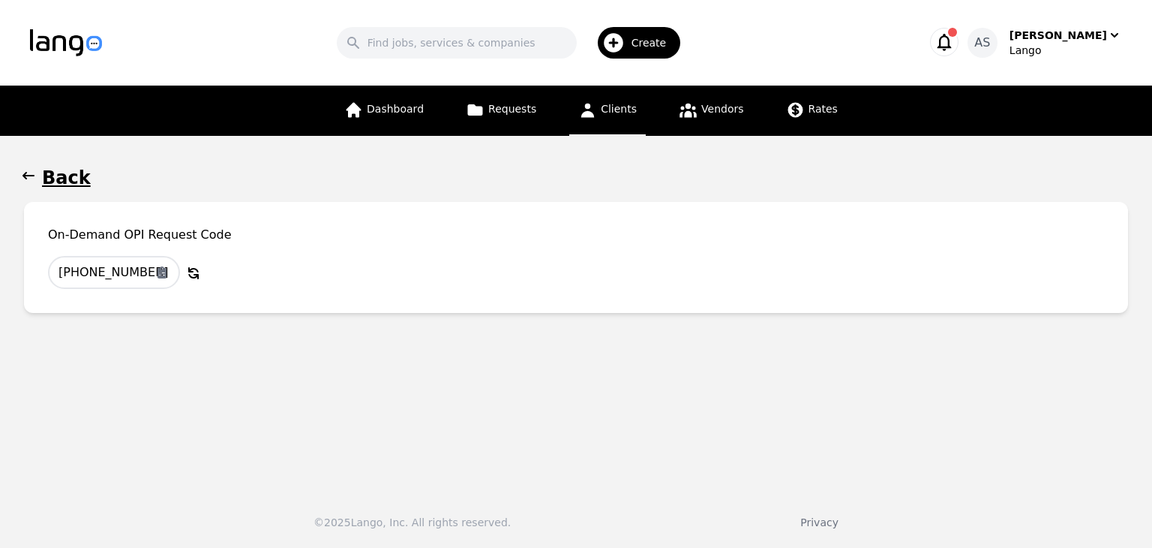
click at [30, 187] on span "button" at bounding box center [28, 178] width 15 height 24
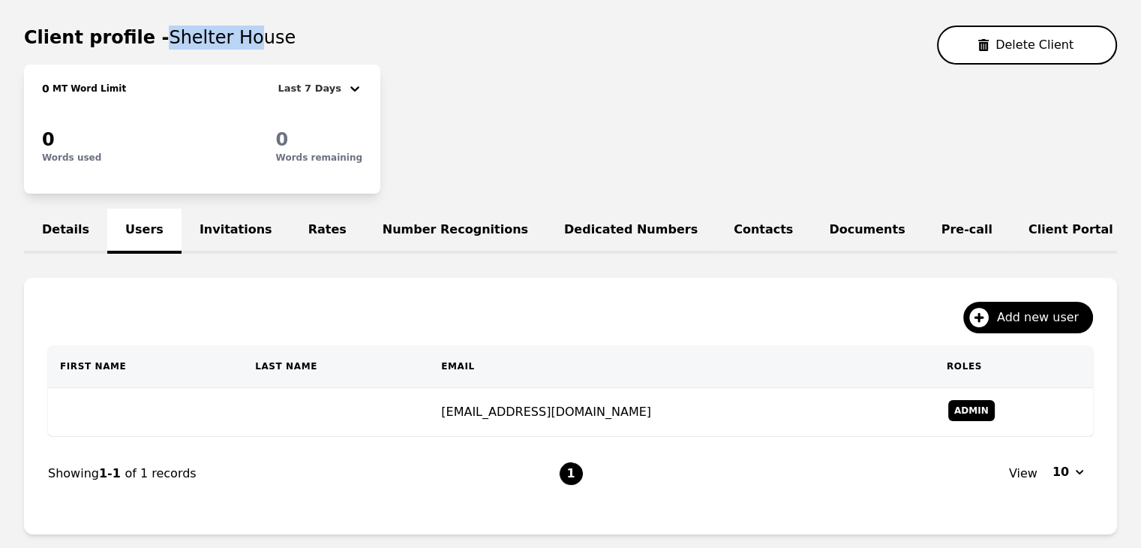
scroll to position [114, 0]
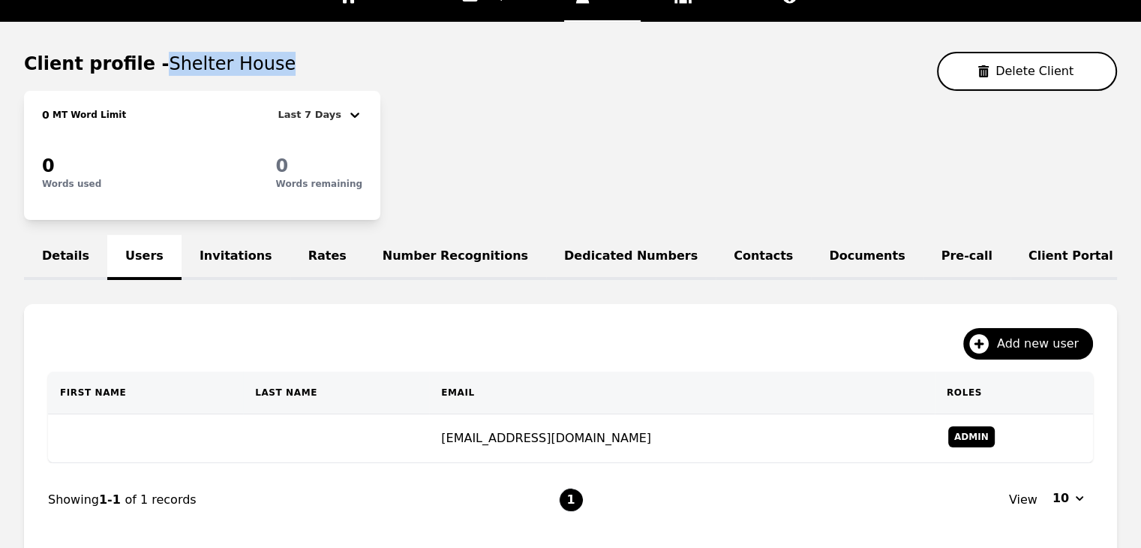
drag, startPoint x: 153, startPoint y: 8, endPoint x: 268, endPoint y: 52, distance: 123.0
click at [268, 52] on div "Client profile - Shelter House Delete Client" at bounding box center [570, 71] width 1093 height 39
copy span "Shelter House"
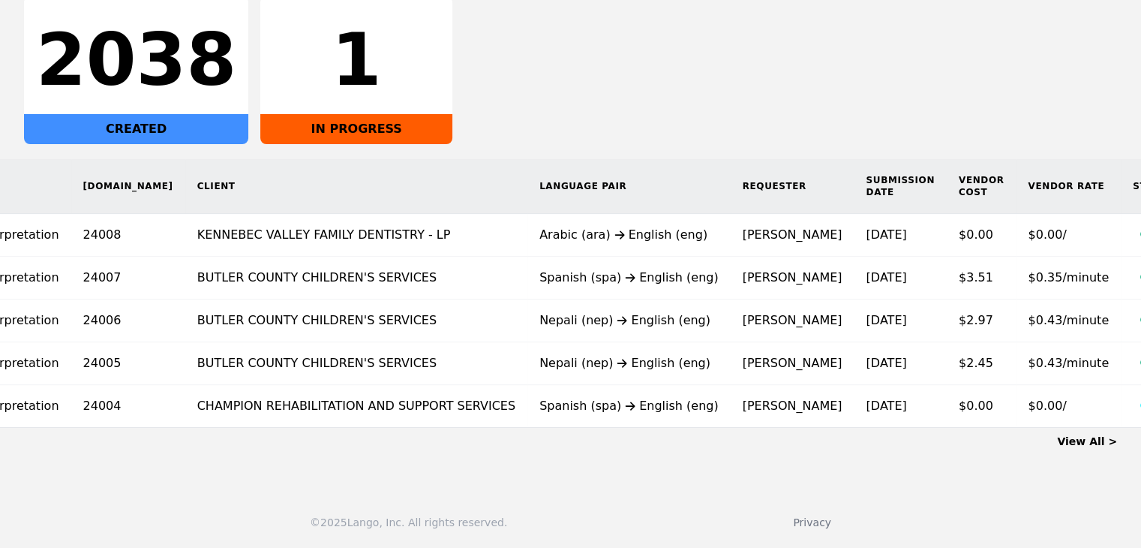
scroll to position [0, 195]
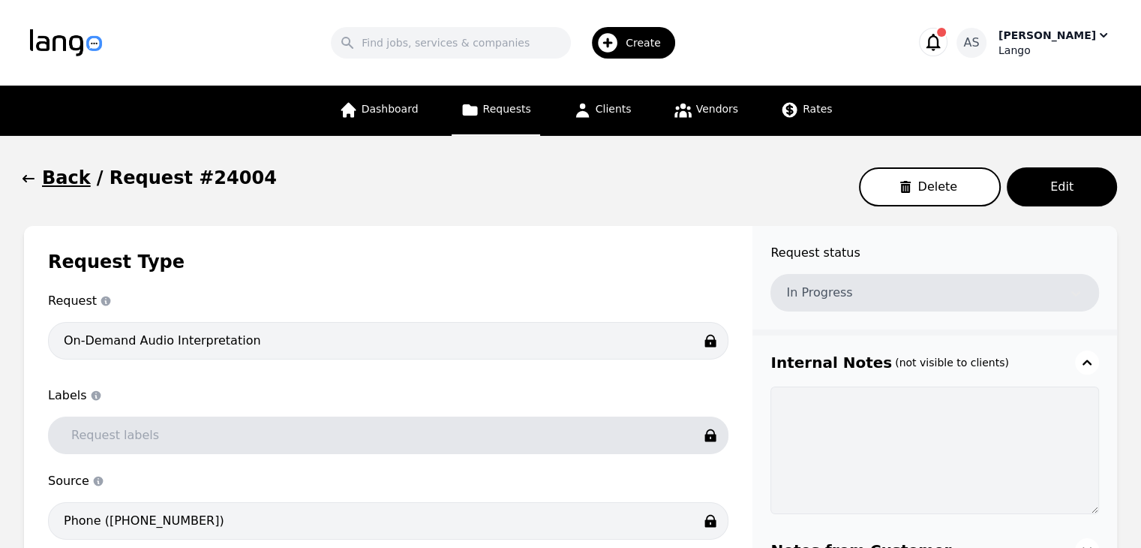
click at [1065, 51] on div "Lango" at bounding box center [1054, 50] width 113 height 15
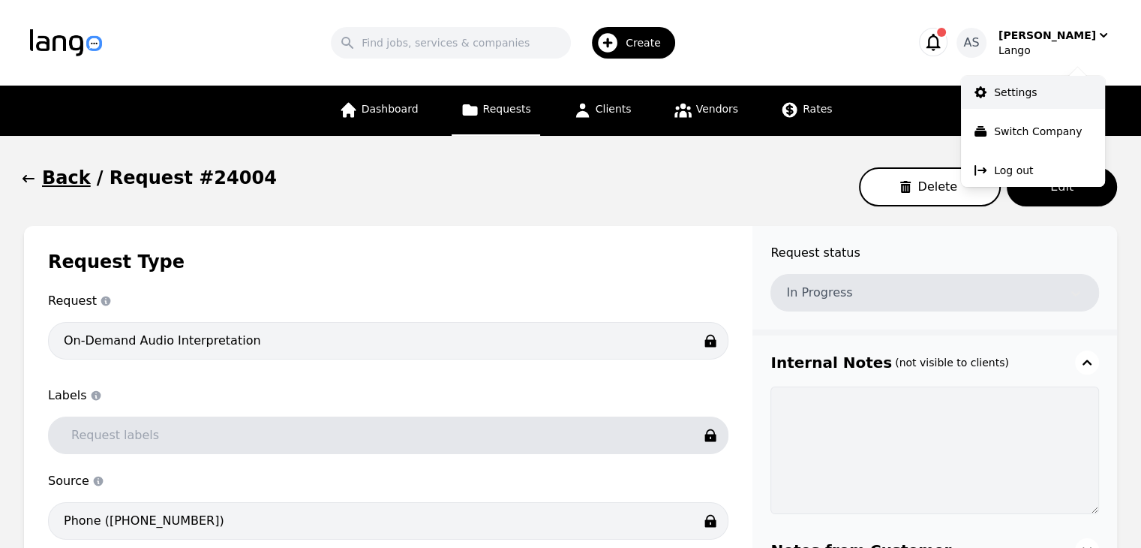
click at [1043, 99] on link "Settings" at bounding box center [1033, 92] width 144 height 33
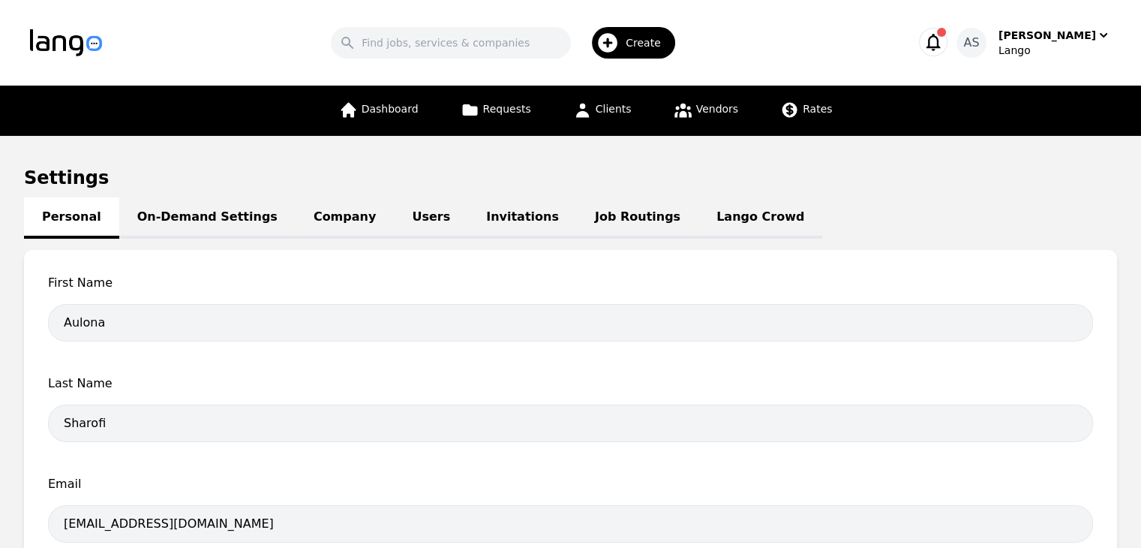
click at [577, 210] on link "Job Routings" at bounding box center [638, 217] width 122 height 41
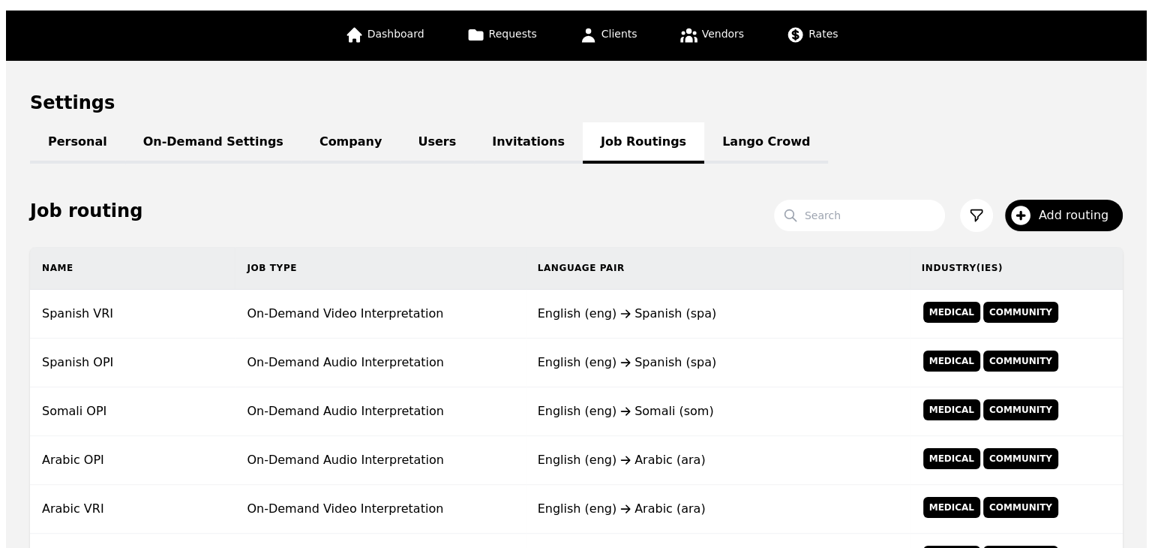
scroll to position [150, 0]
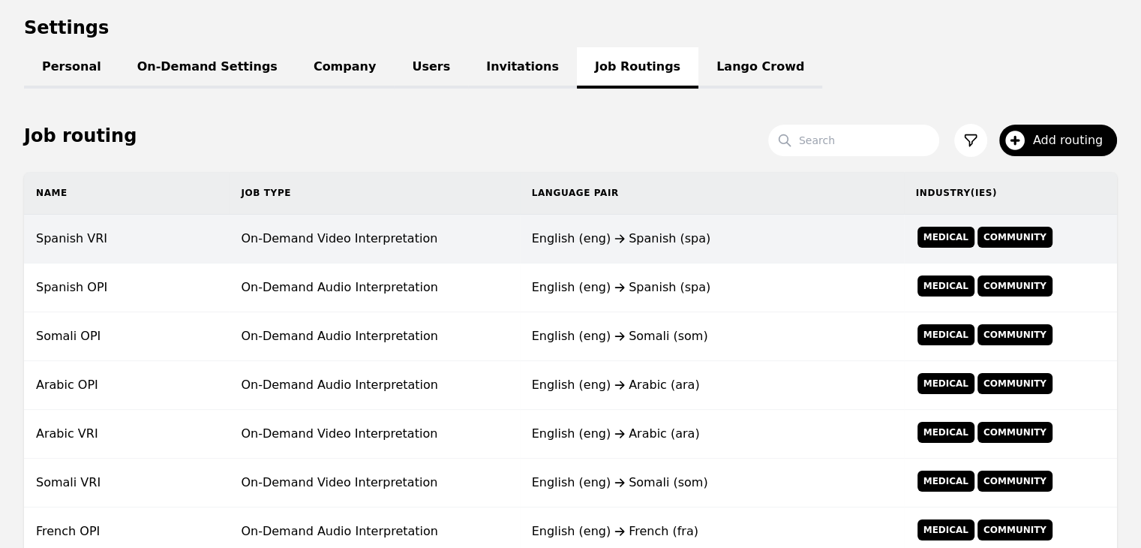
click at [381, 248] on td "On-Demand Video Interpretation" at bounding box center [374, 239] width 290 height 49
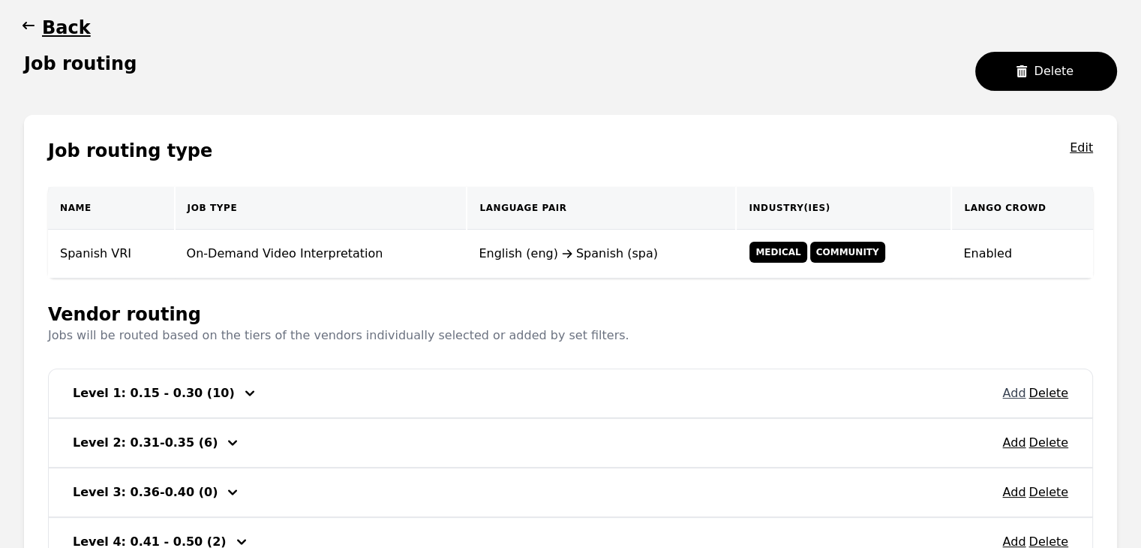
click at [1020, 391] on button "Add" at bounding box center [1013, 393] width 23 height 18
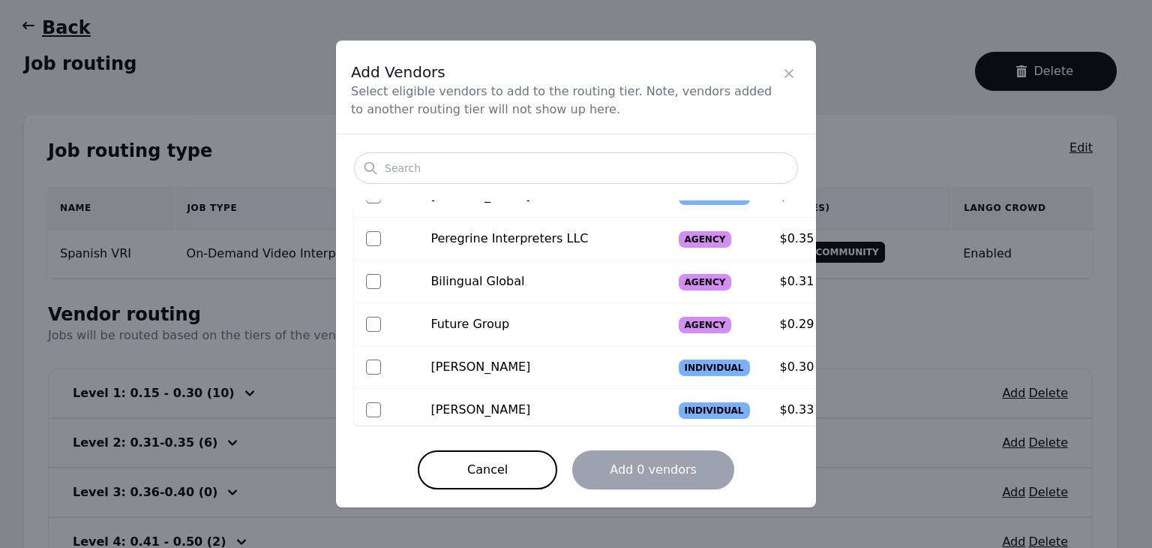
scroll to position [501, 0]
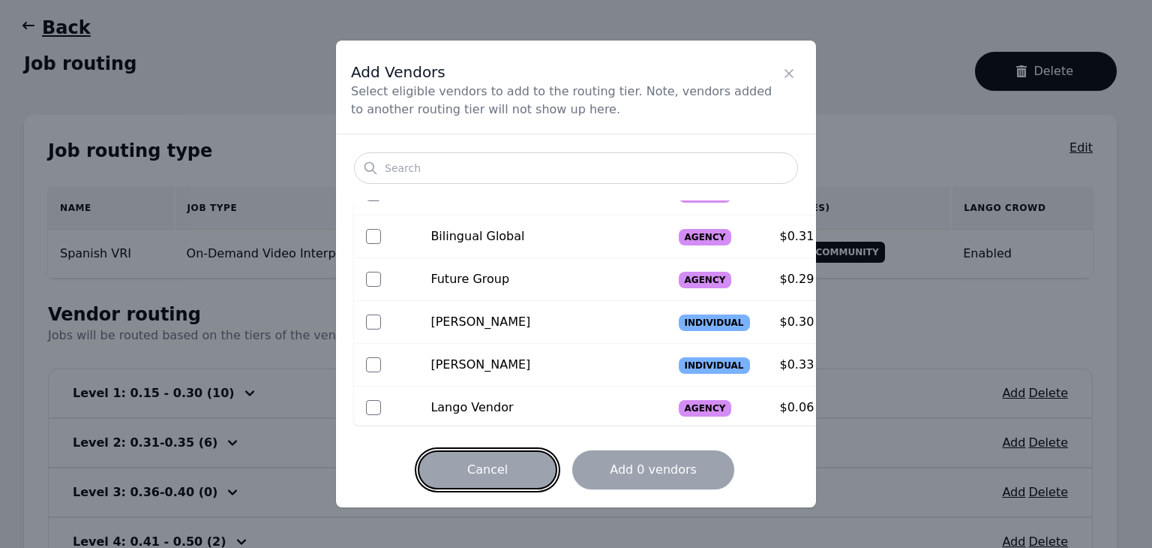
click at [508, 458] on button "Cancel" at bounding box center [488, 469] width 140 height 39
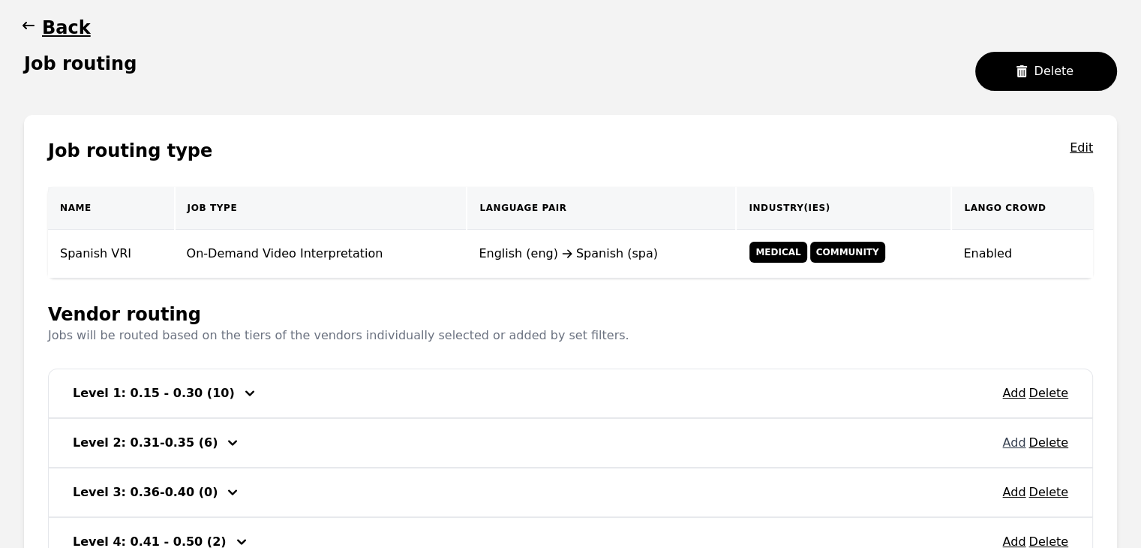
click at [1016, 443] on button "Add" at bounding box center [1013, 443] width 23 height 18
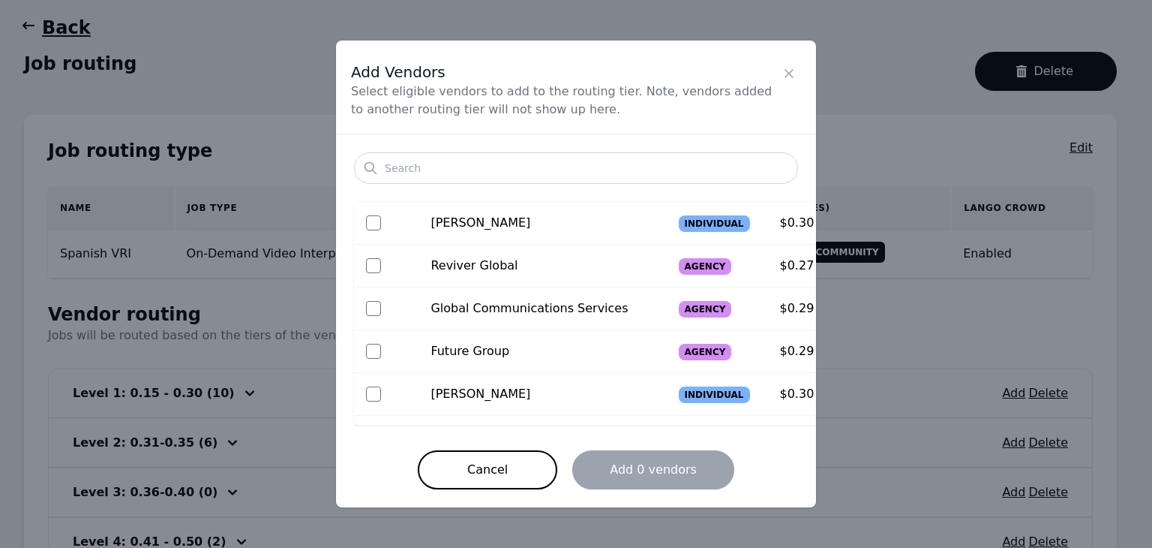
scroll to position [672, 0]
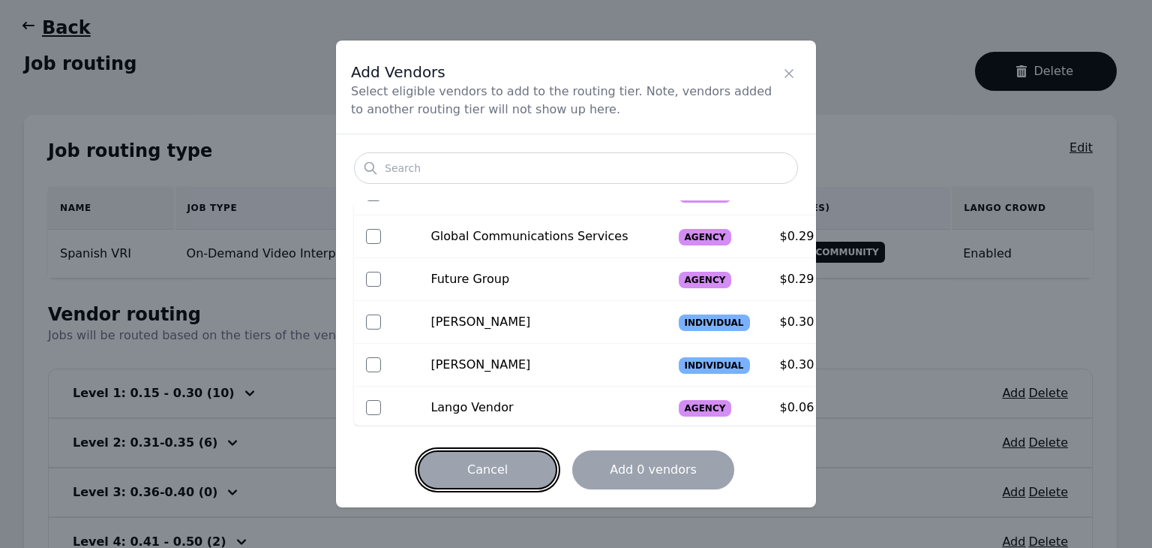
click at [471, 467] on button "Cancel" at bounding box center [488, 469] width 140 height 39
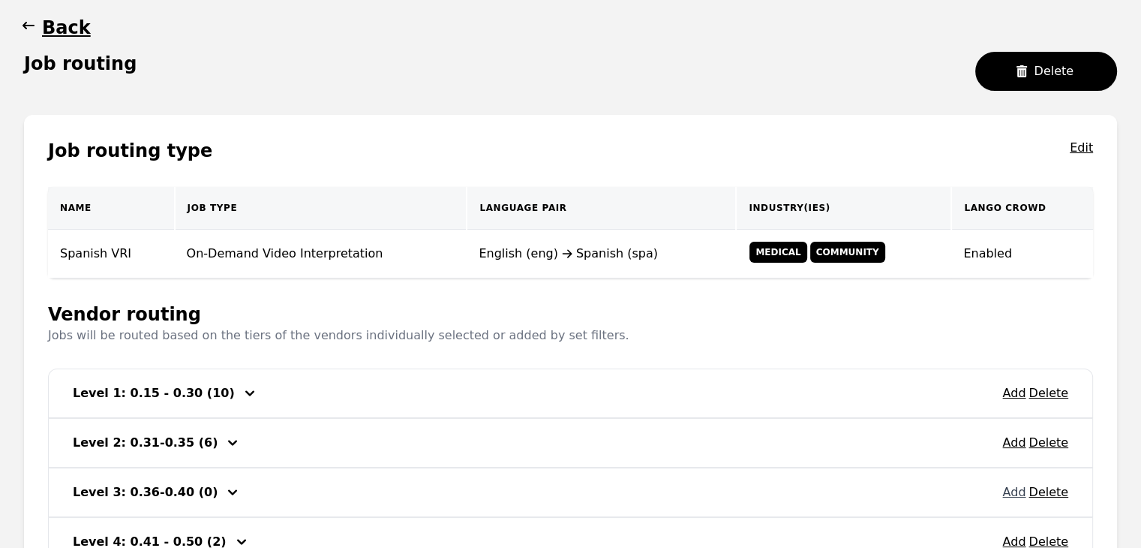
click at [1013, 490] on button "Add" at bounding box center [1013, 492] width 23 height 18
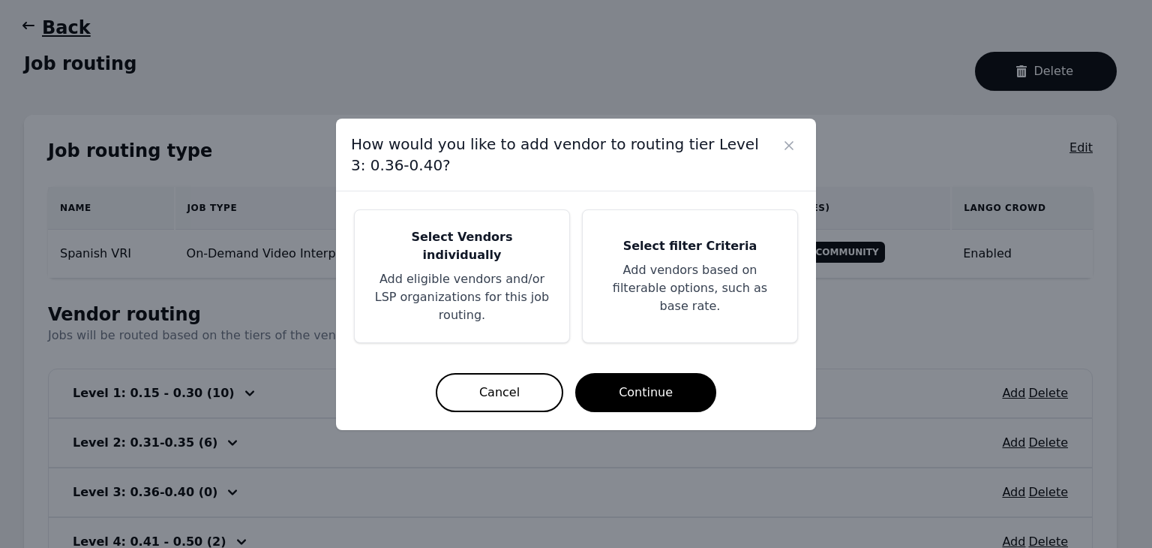
drag, startPoint x: 501, startPoint y: 270, endPoint x: 453, endPoint y: 265, distance: 48.3
click at [453, 265] on div "Select Vendors individually Add eligible vendors and/or LSP organizations for t…" at bounding box center [462, 276] width 215 height 132
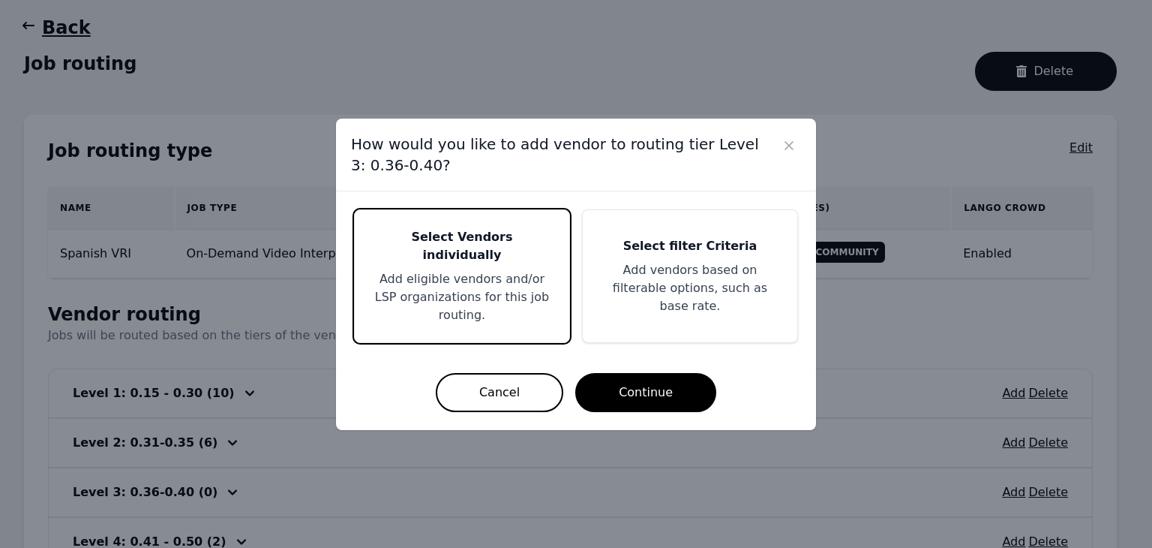
drag, startPoint x: 453, startPoint y: 265, endPoint x: 583, endPoint y: 349, distance: 154.6
drag, startPoint x: 583, startPoint y: 349, endPoint x: 648, endPoint y: 374, distance: 69.8
click at [648, 374] on button "Continue" at bounding box center [645, 392] width 141 height 39
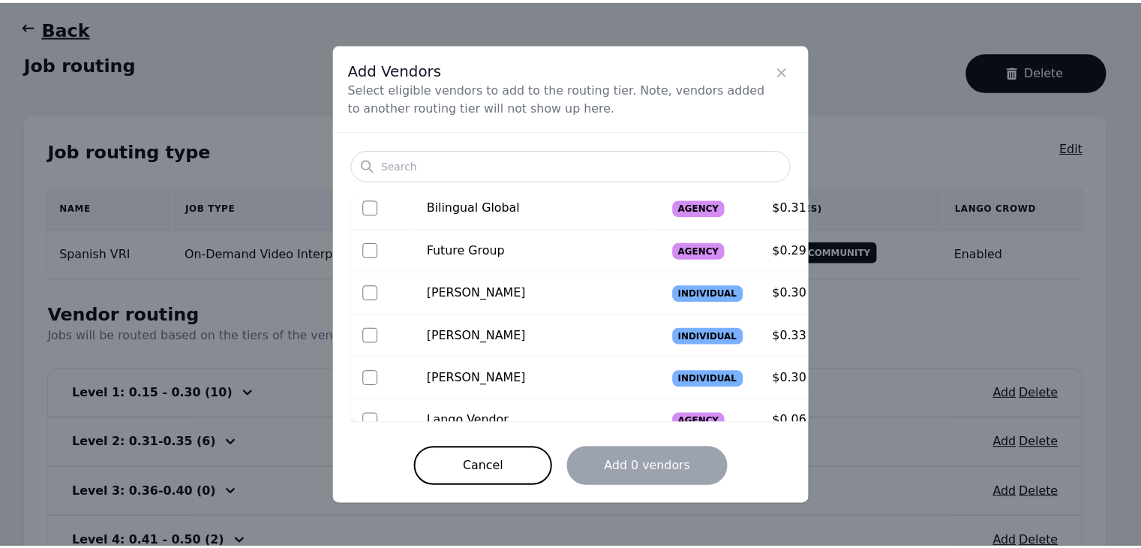
scroll to position [927, 0]
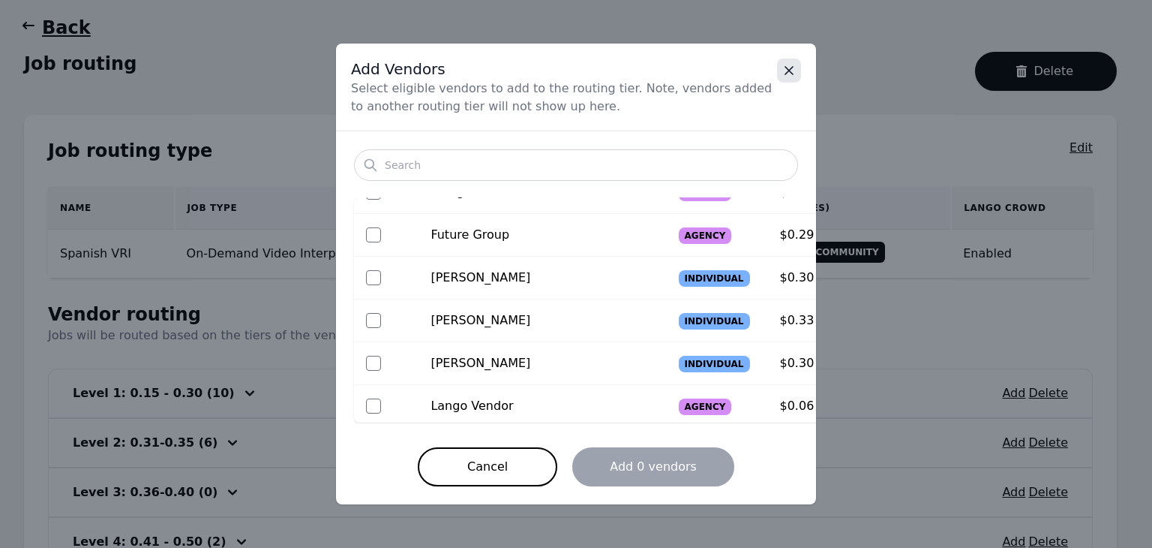
click at [782, 71] on icon "Close" at bounding box center [789, 70] width 15 height 15
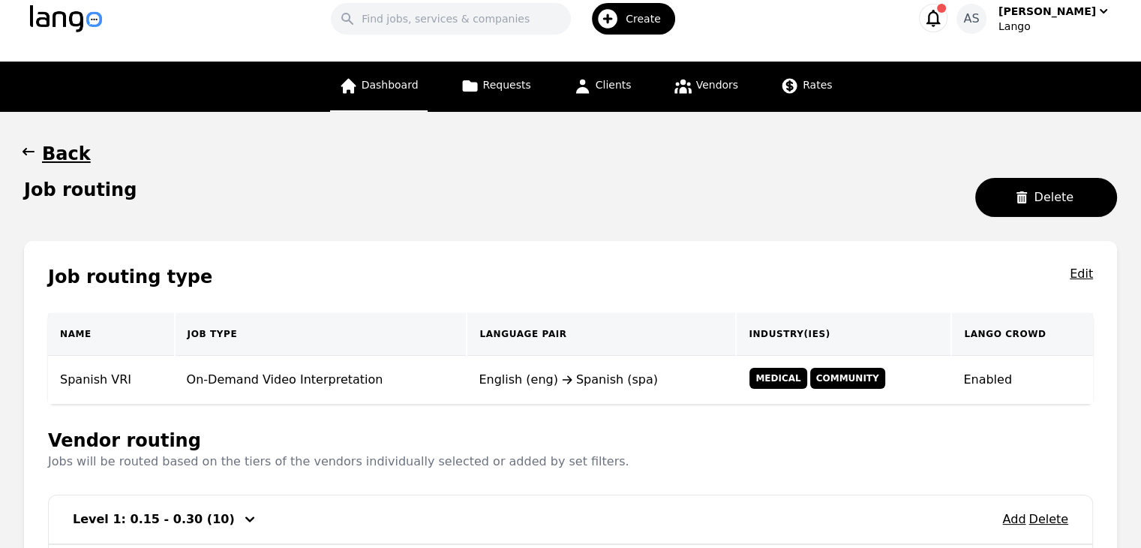
scroll to position [0, 0]
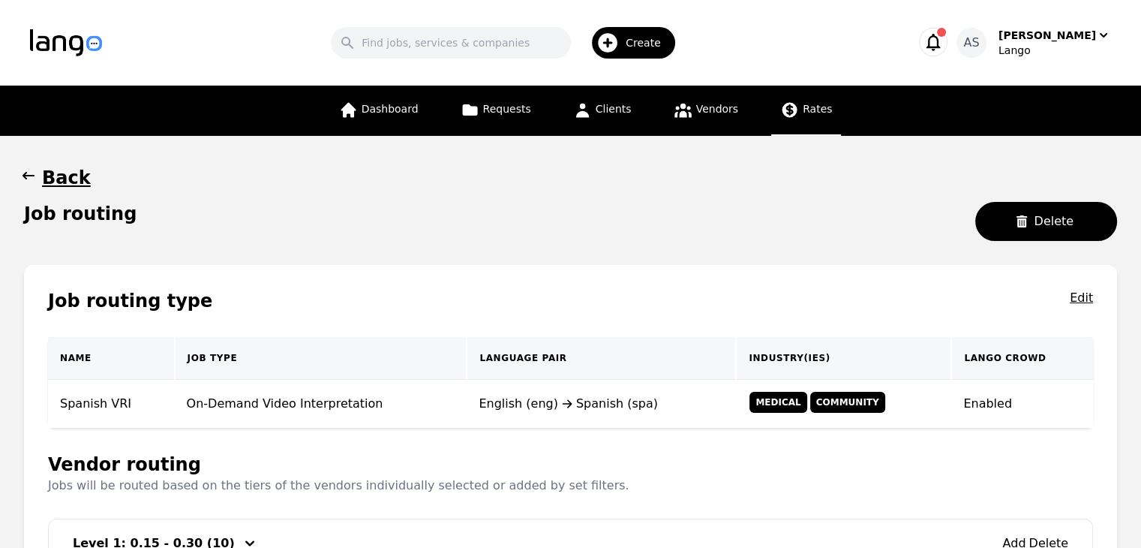
click at [827, 106] on link "Rates" at bounding box center [806, 111] width 70 height 50
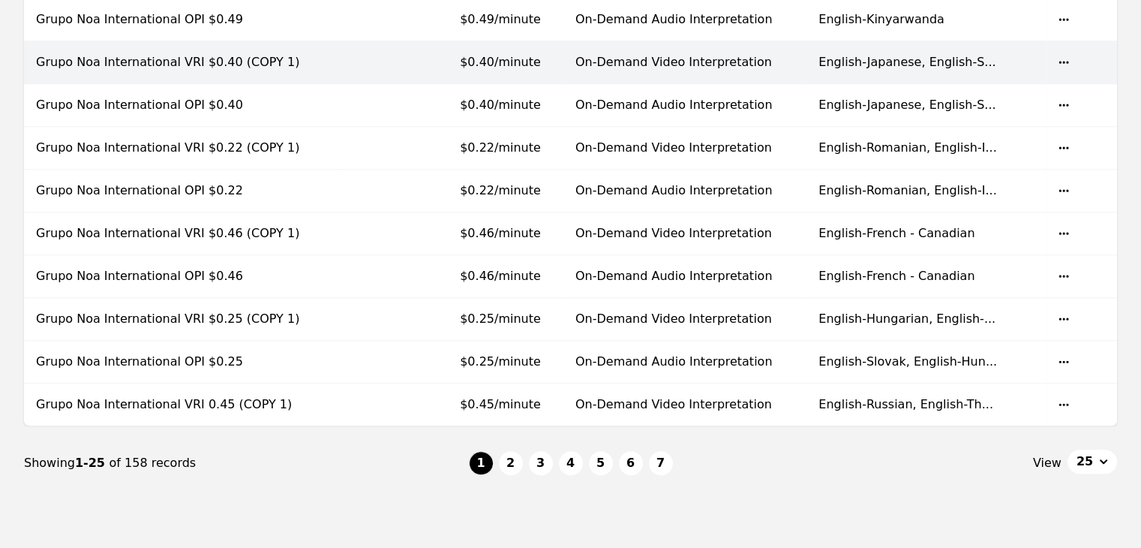
scroll to position [999, 0]
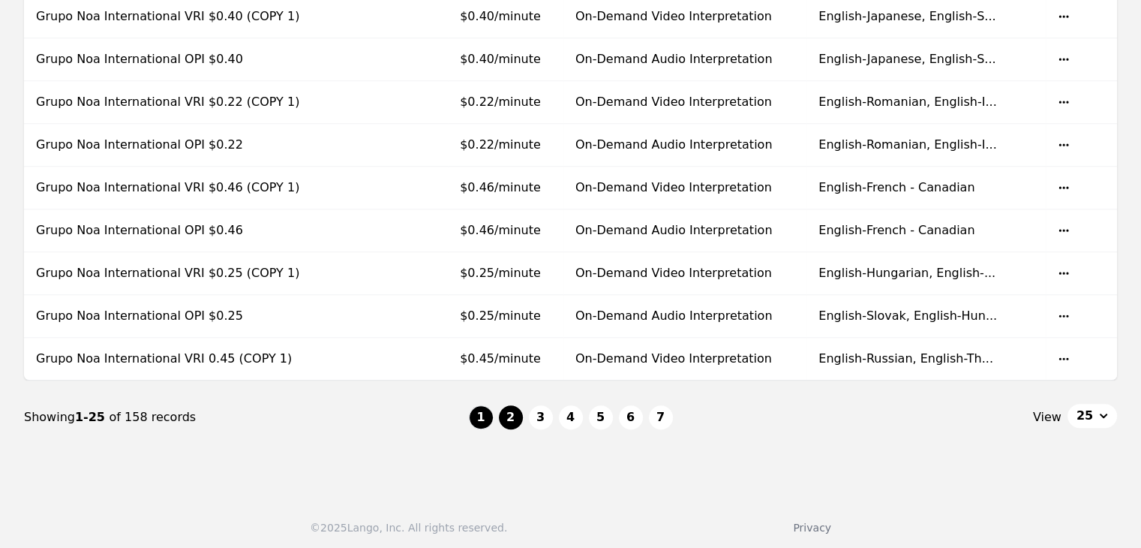
click at [501, 415] on button "2" at bounding box center [511, 417] width 24 height 24
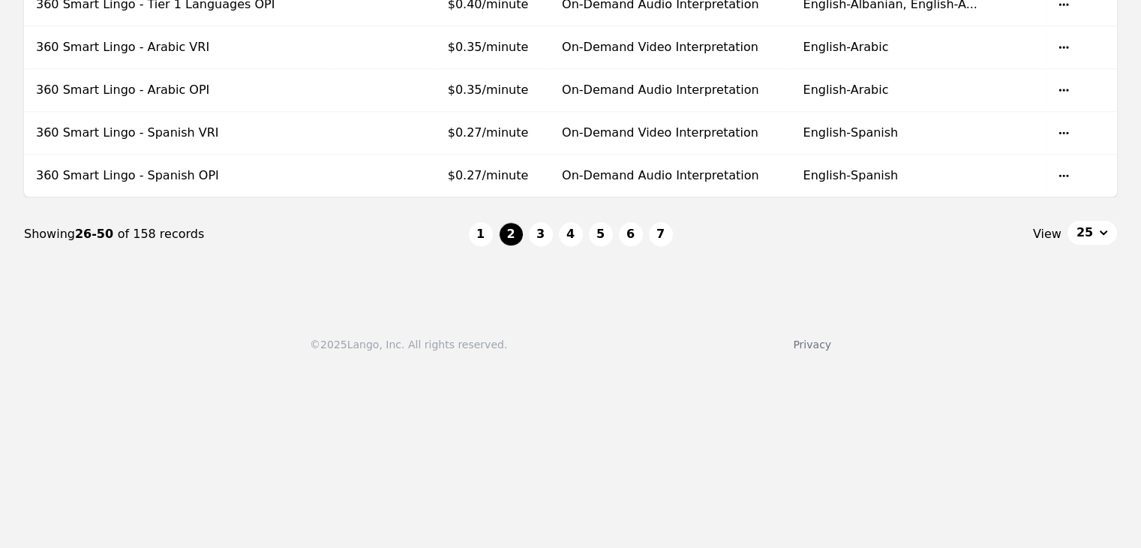
scroll to position [1200, 0]
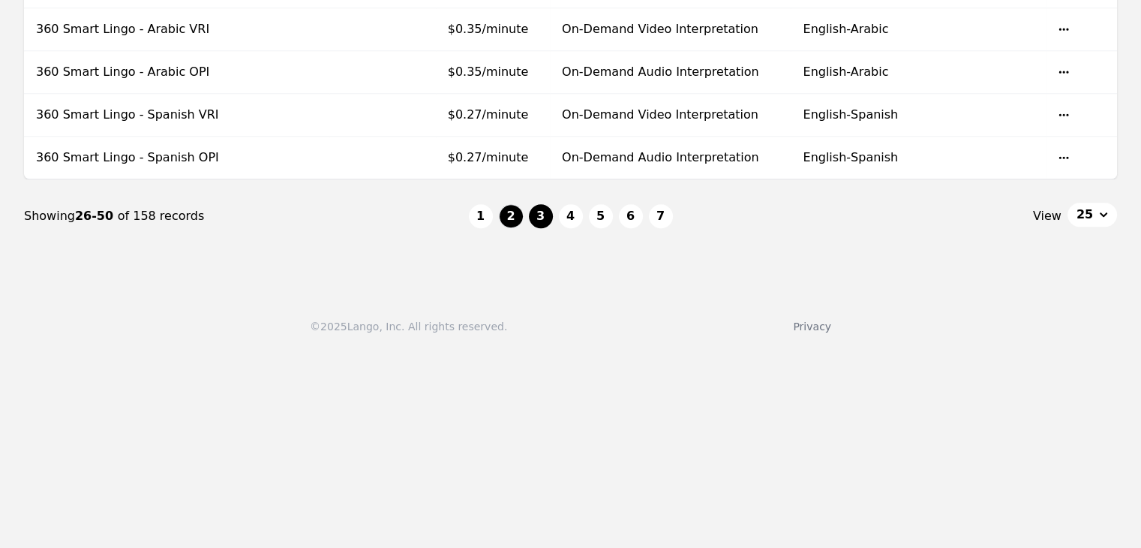
click at [541, 206] on button "3" at bounding box center [541, 216] width 24 height 24
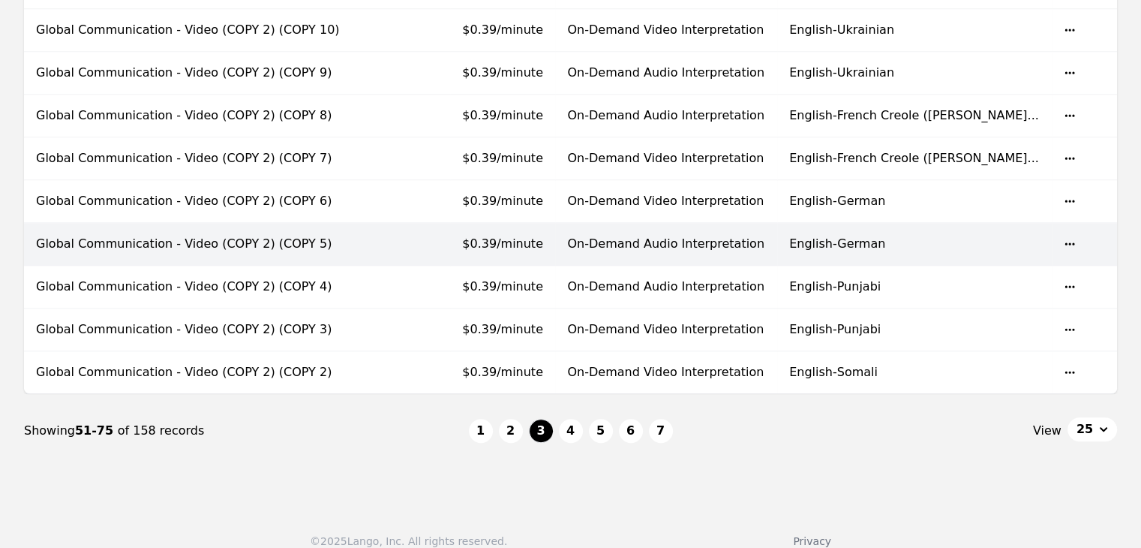
scroll to position [999, 0]
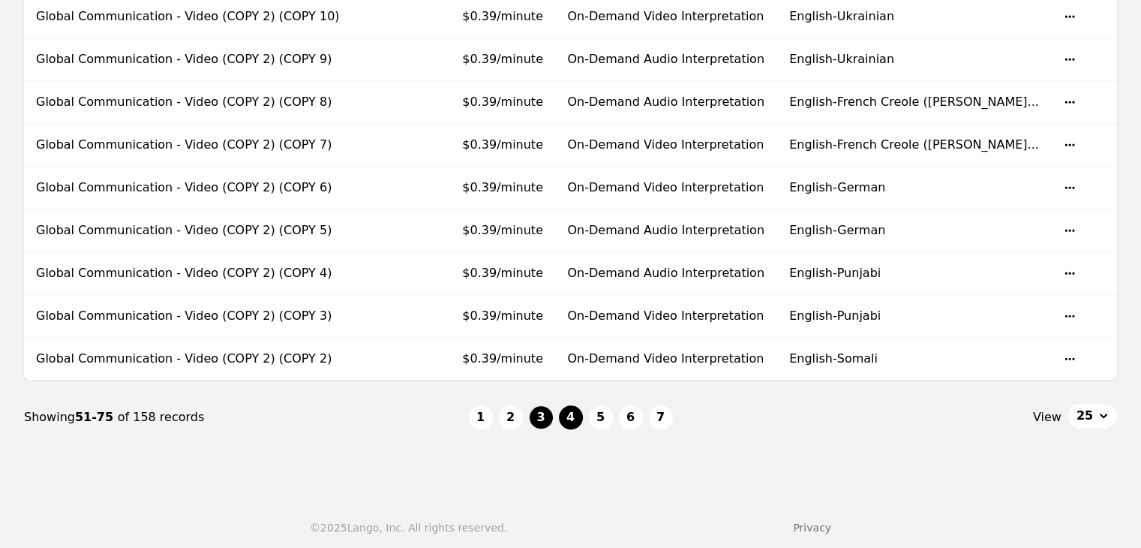
click at [574, 418] on button "4" at bounding box center [571, 417] width 24 height 24
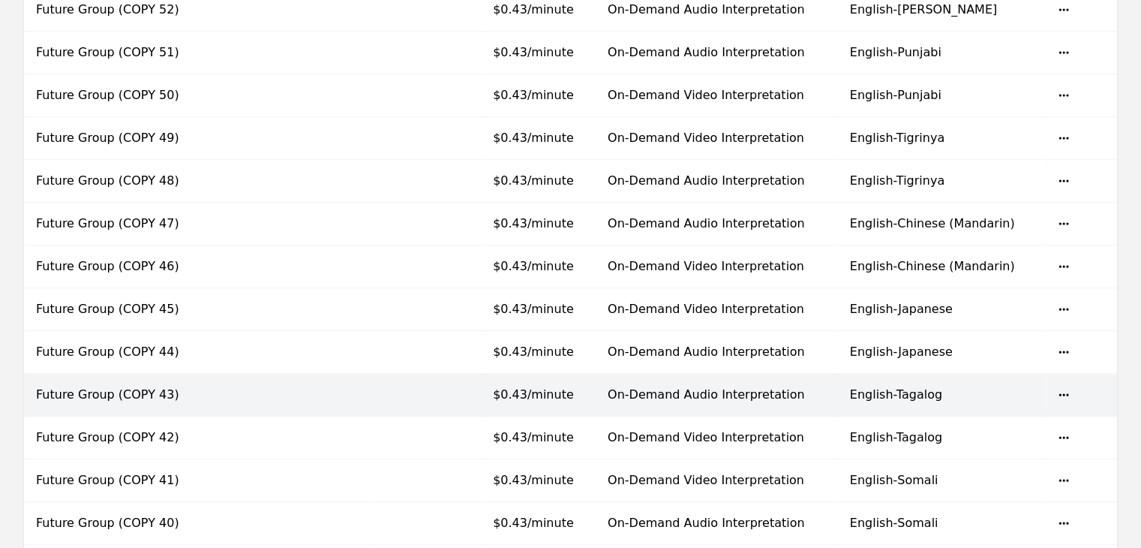
scroll to position [900, 0]
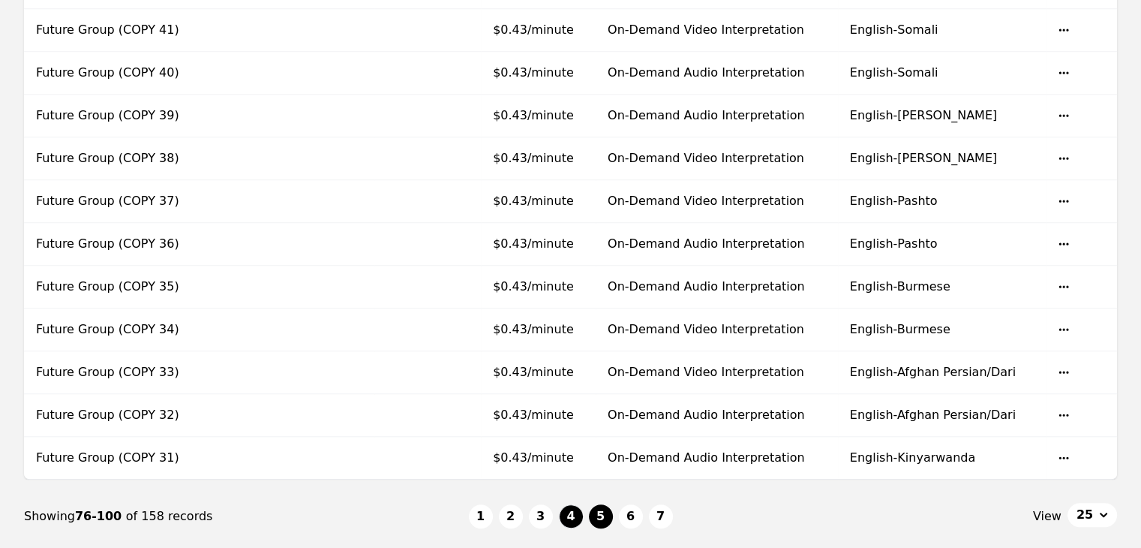
click at [599, 511] on button "5" at bounding box center [601, 516] width 24 height 24
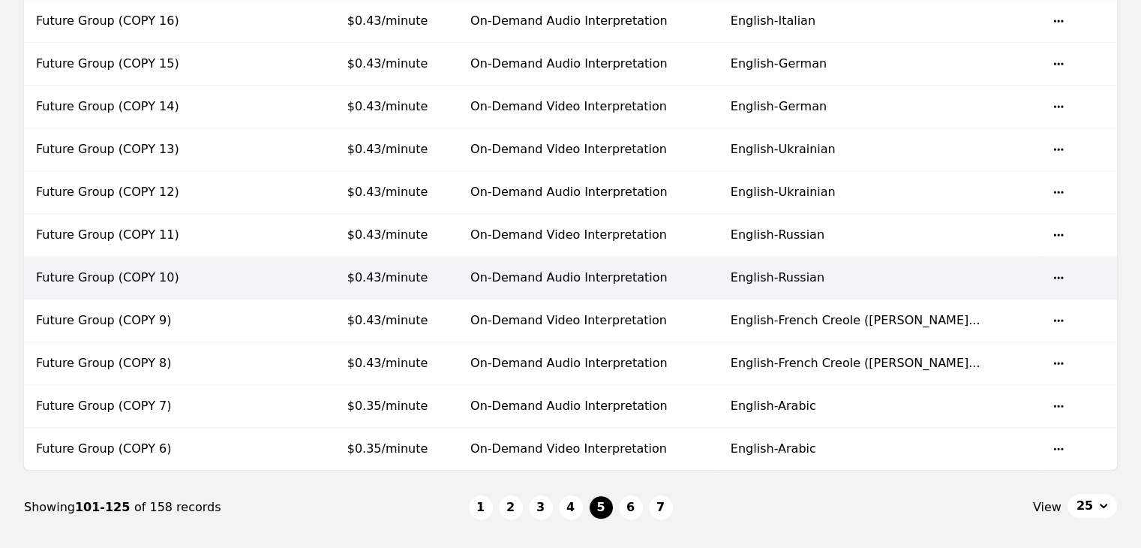
scroll to position [999, 0]
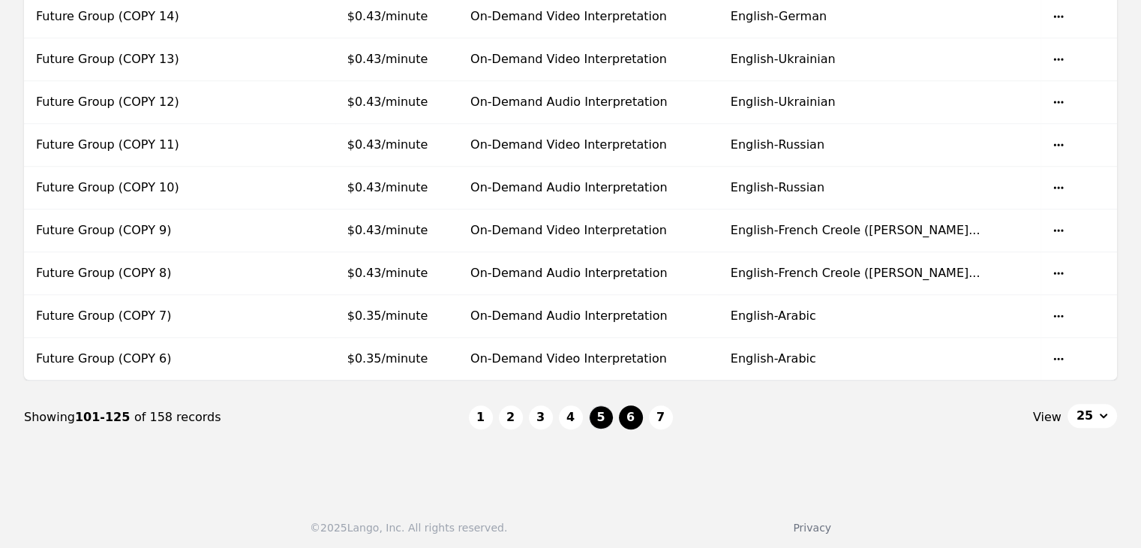
click at [621, 409] on button "6" at bounding box center [631, 417] width 24 height 24
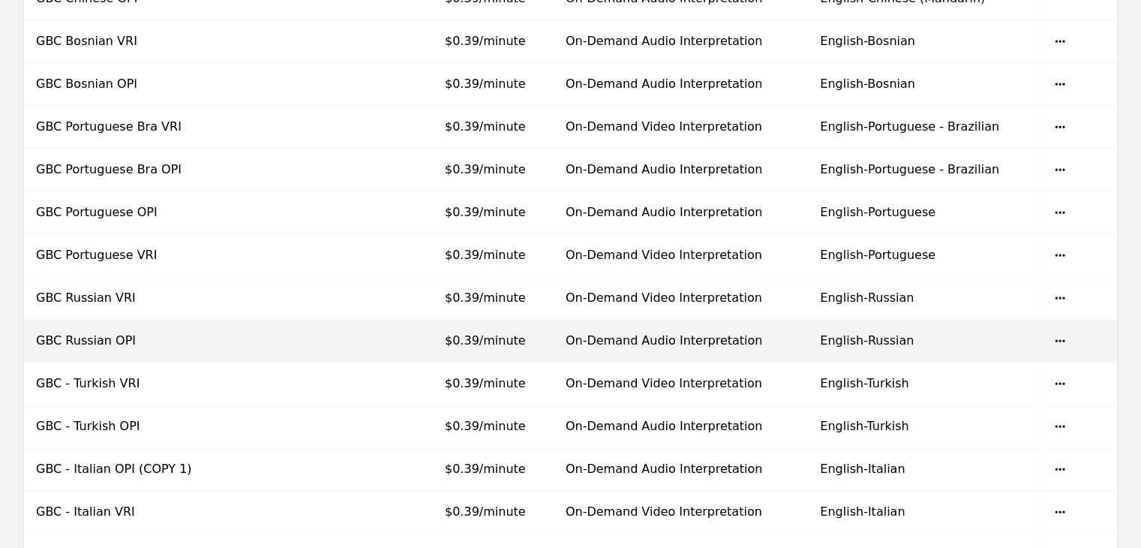
scroll to position [999, 0]
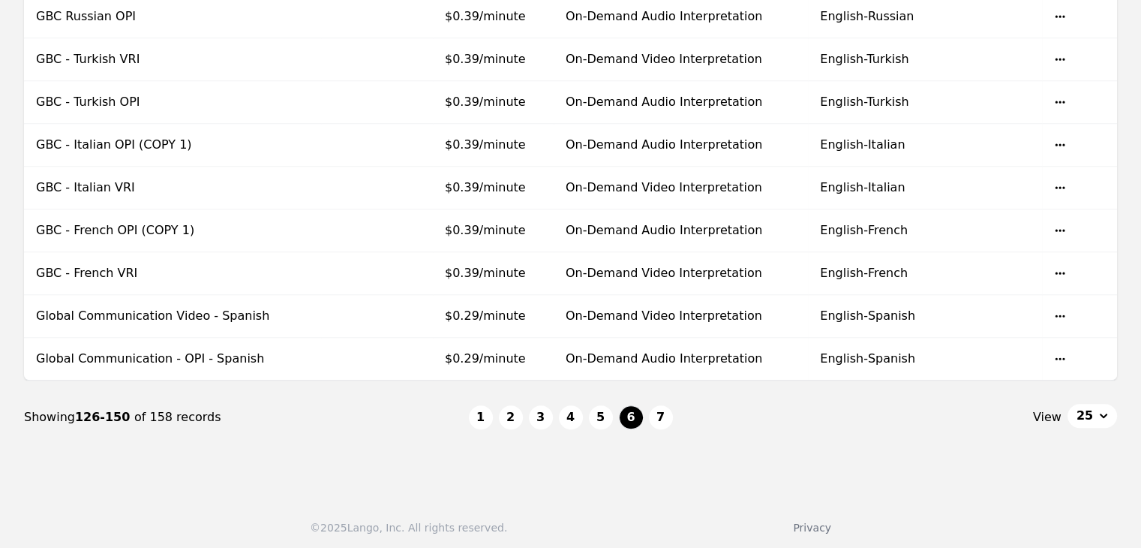
click at [669, 417] on button "7" at bounding box center [661, 417] width 24 height 24
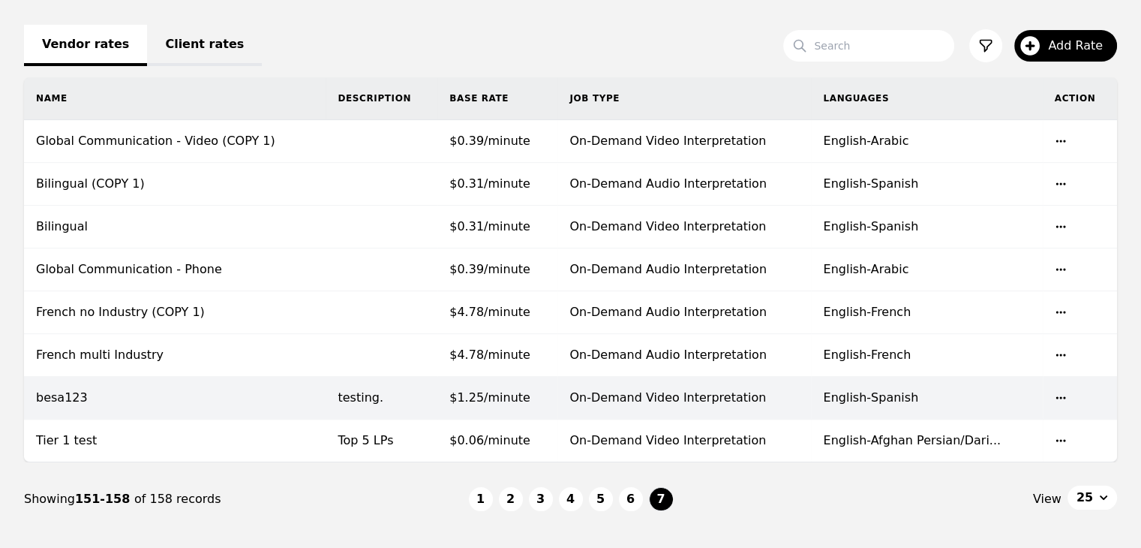
scroll to position [225, 0]
